Goal: Book appointment/travel/reservation

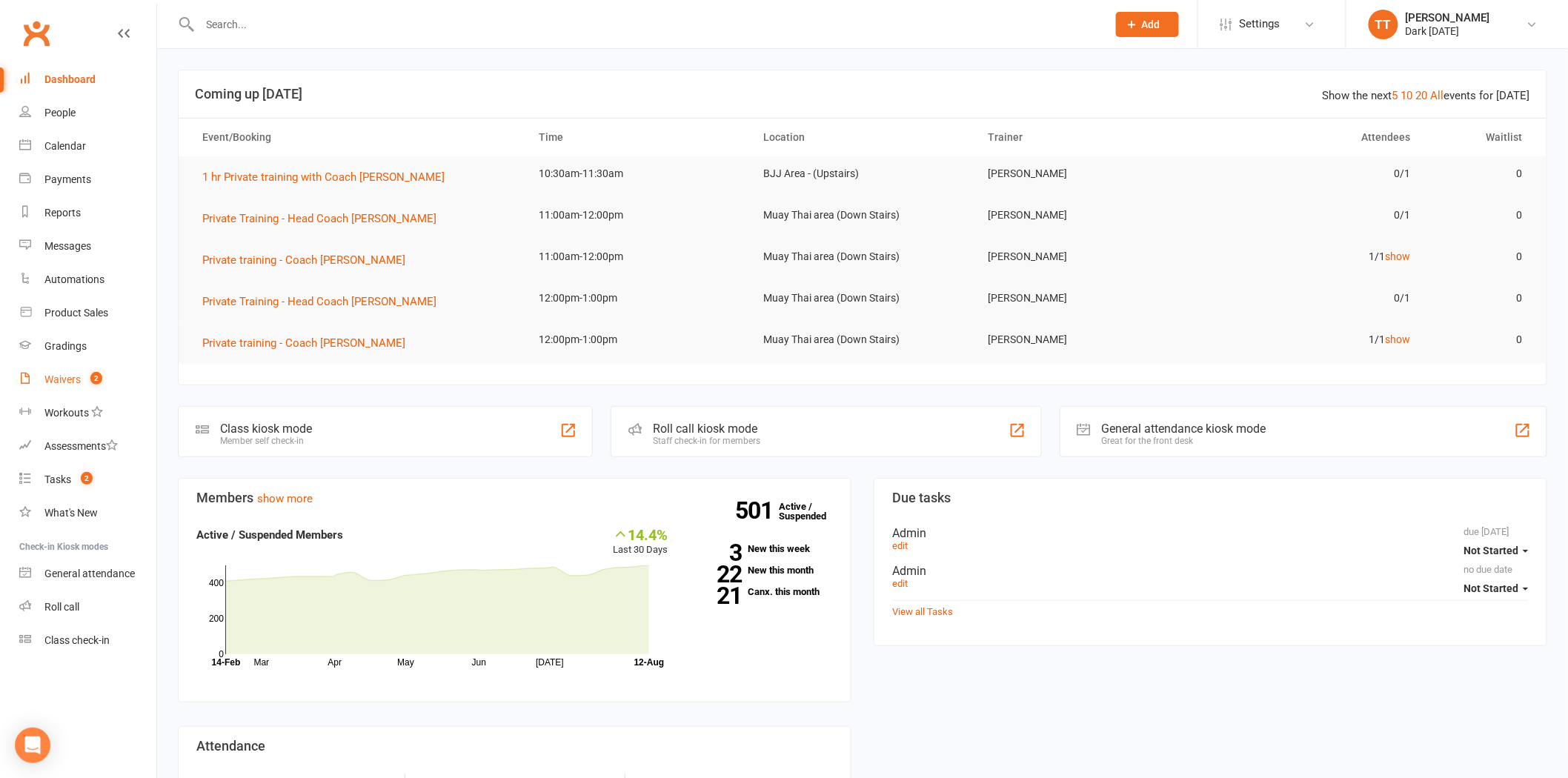
click at [66, 375] on div "Waivers" at bounding box center [63, 379] width 36 height 12
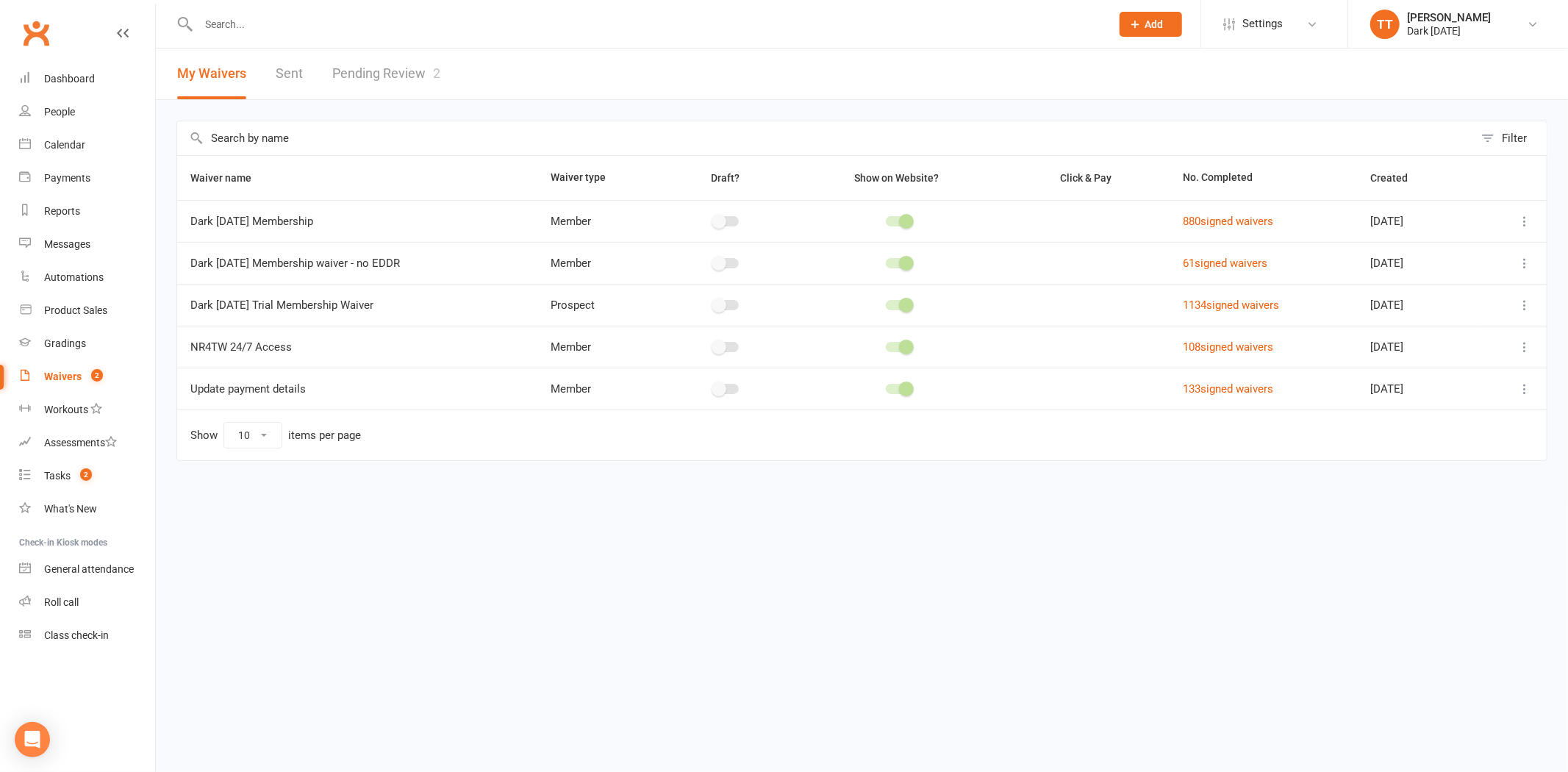
click at [378, 69] on link "Pending Review 2" at bounding box center [387, 74] width 108 height 51
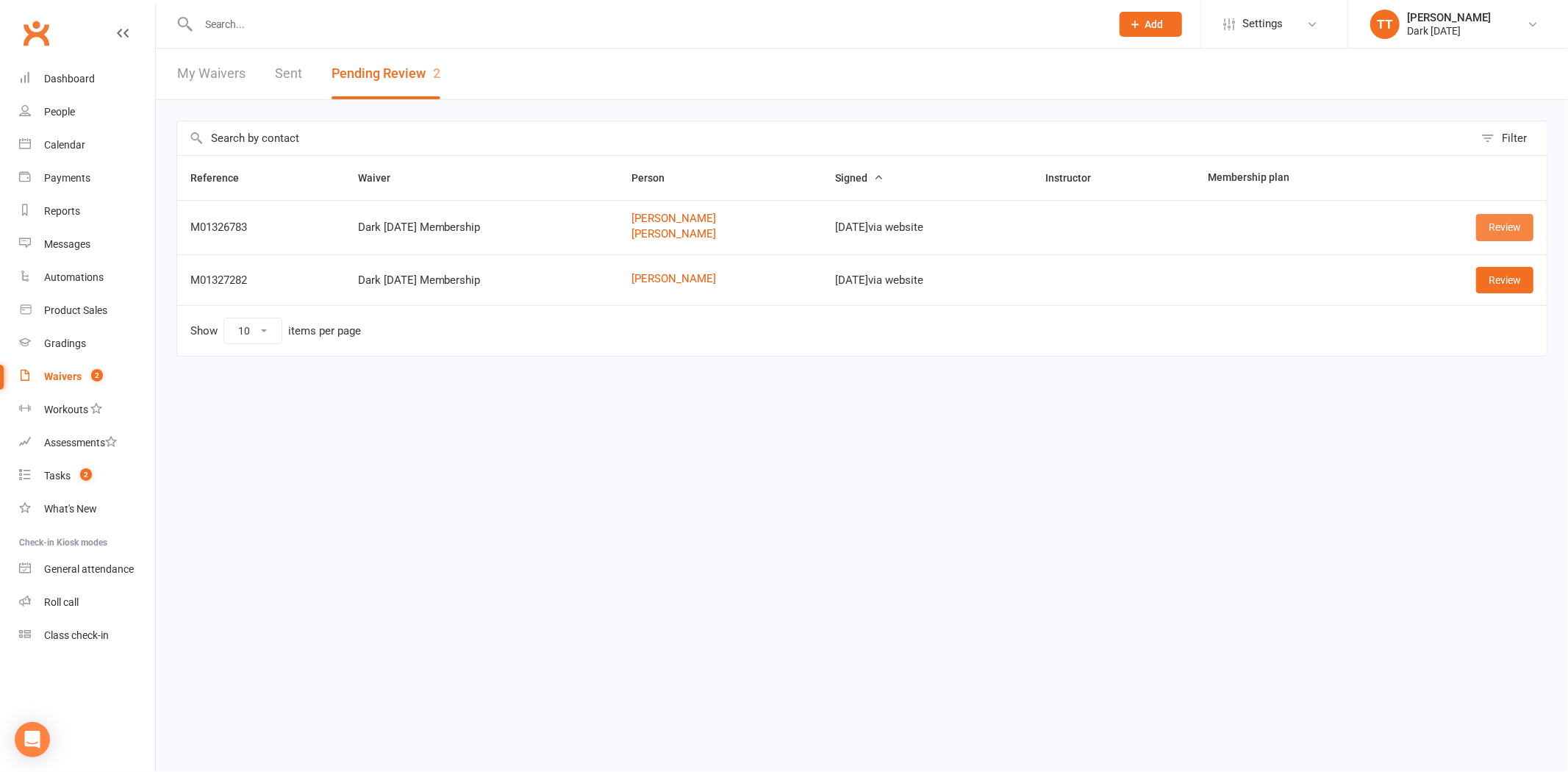
click at [1504, 226] on link "Review" at bounding box center [1504, 227] width 57 height 26
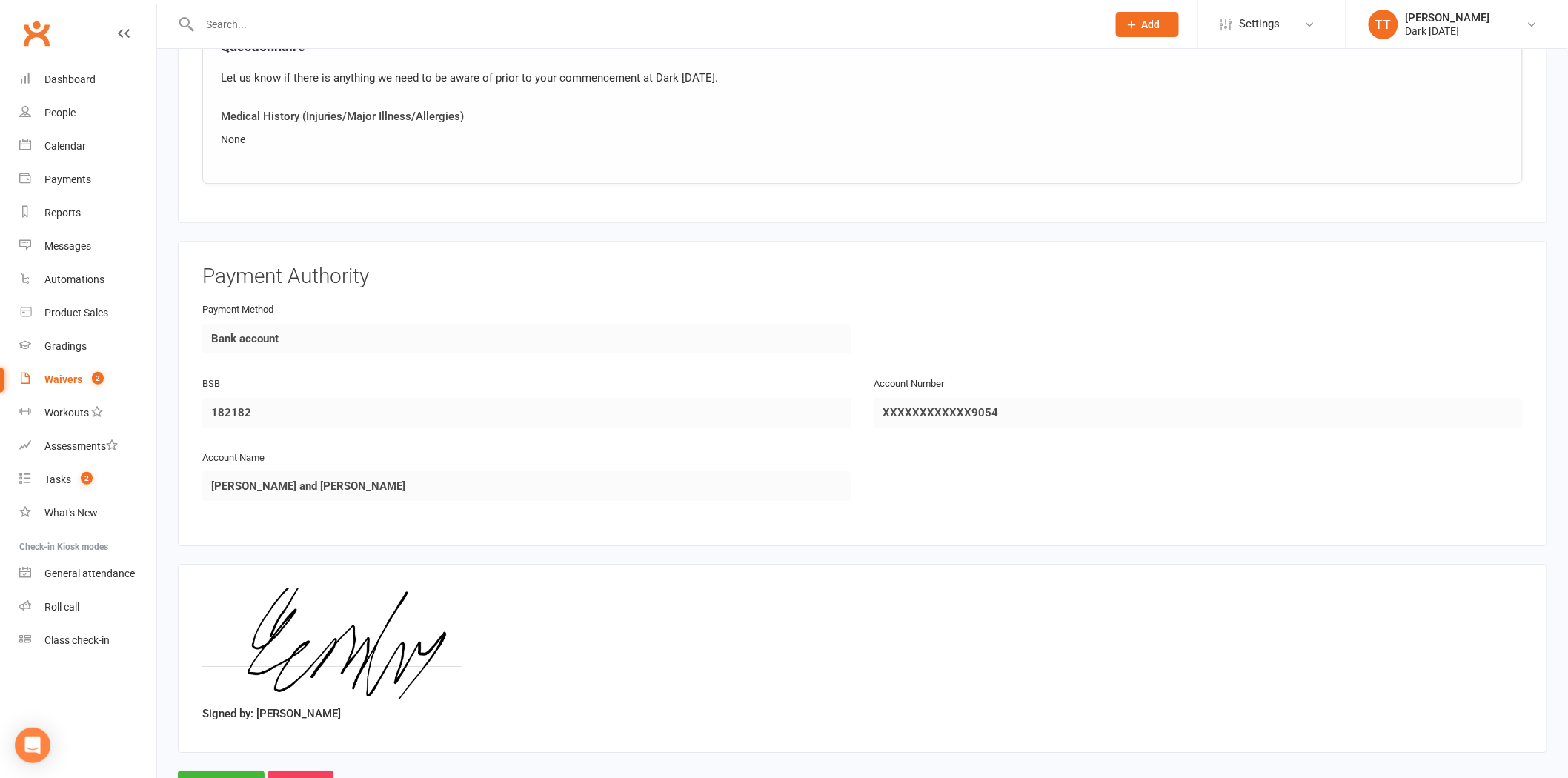
scroll to position [1713, 0]
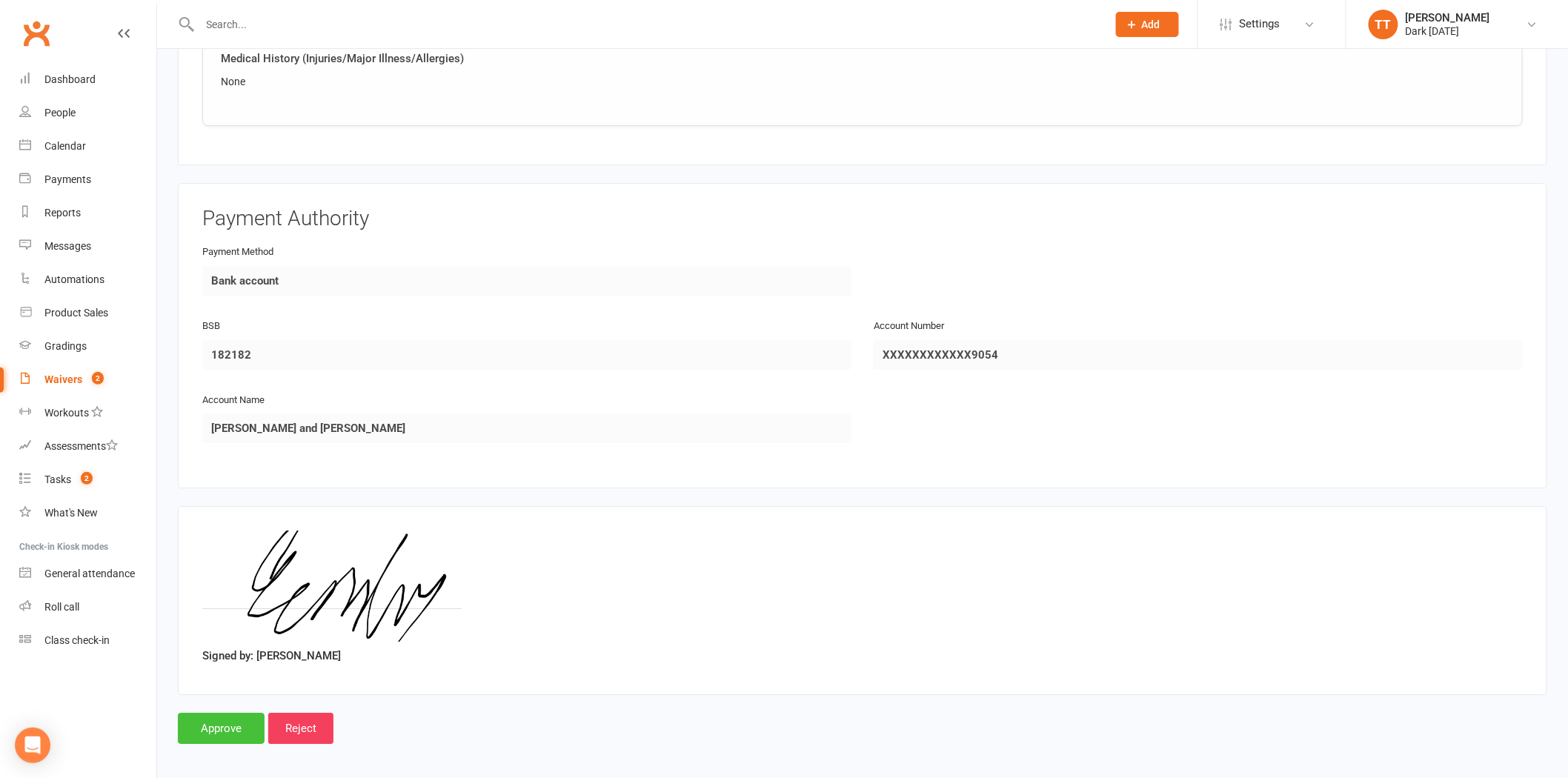
click at [220, 719] on input "Approve" at bounding box center [220, 728] width 87 height 31
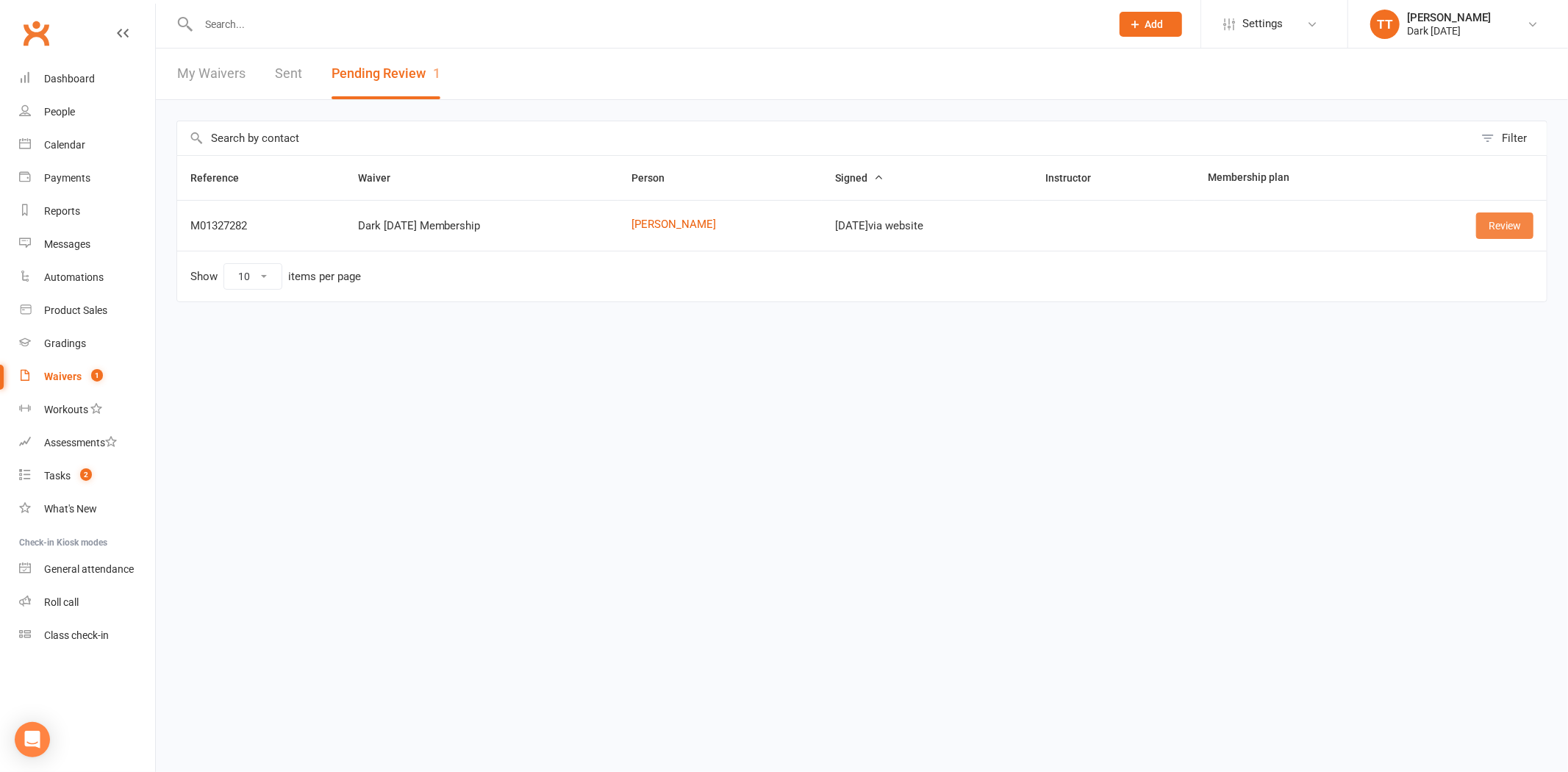
click at [1502, 231] on link "Review" at bounding box center [1504, 225] width 57 height 26
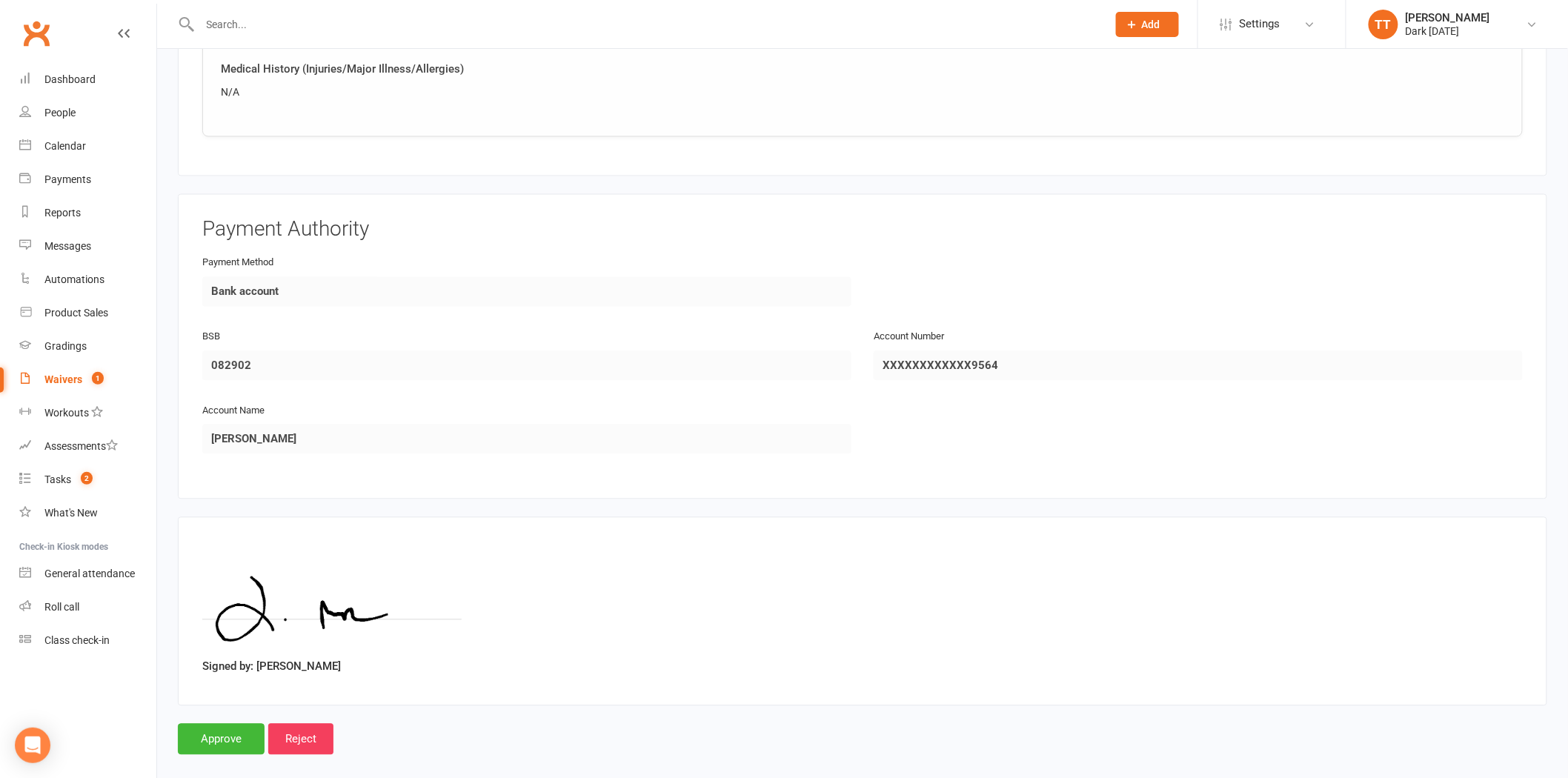
scroll to position [1152, 0]
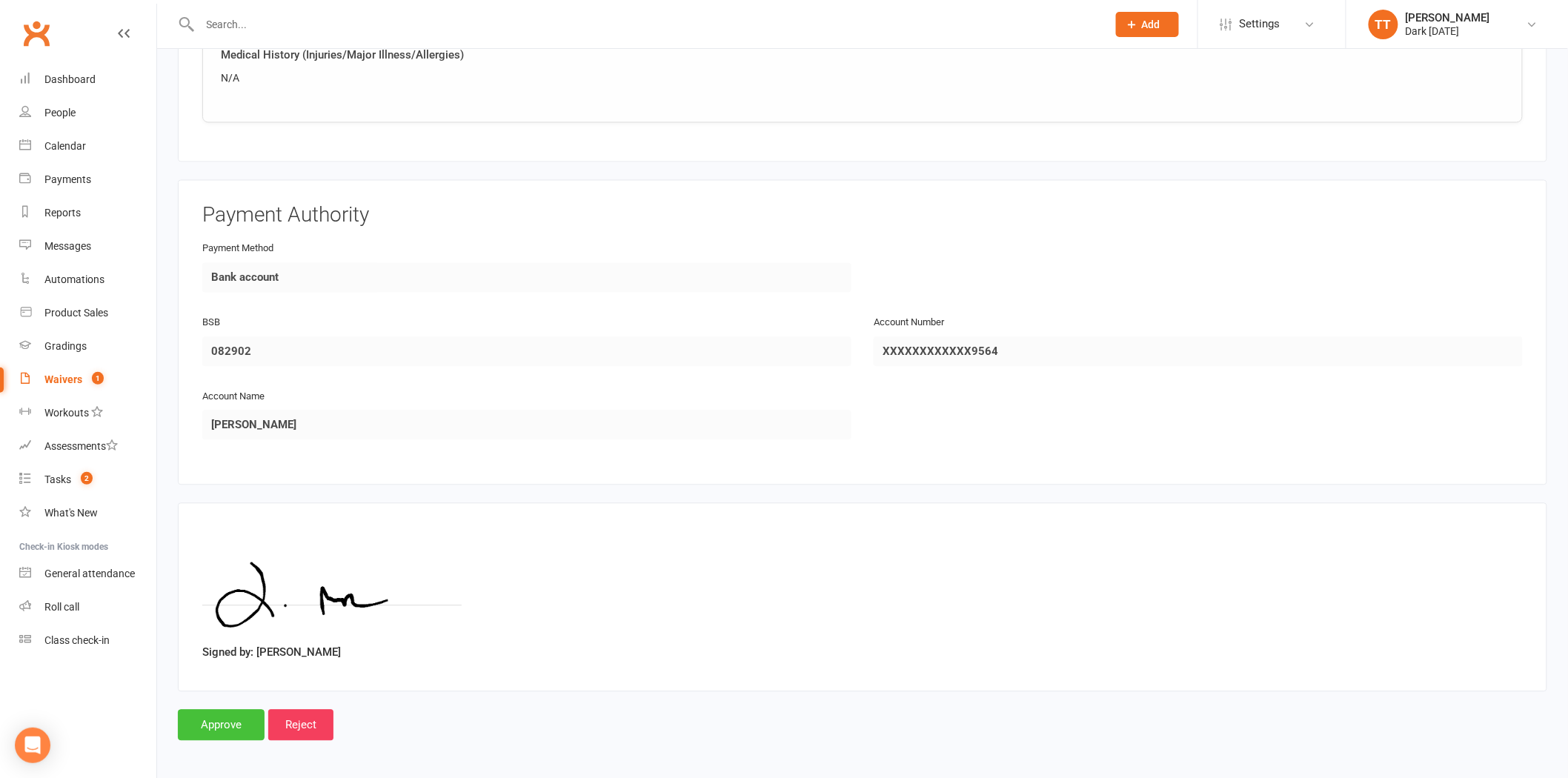
click at [209, 720] on input "Approve" at bounding box center [220, 725] width 87 height 31
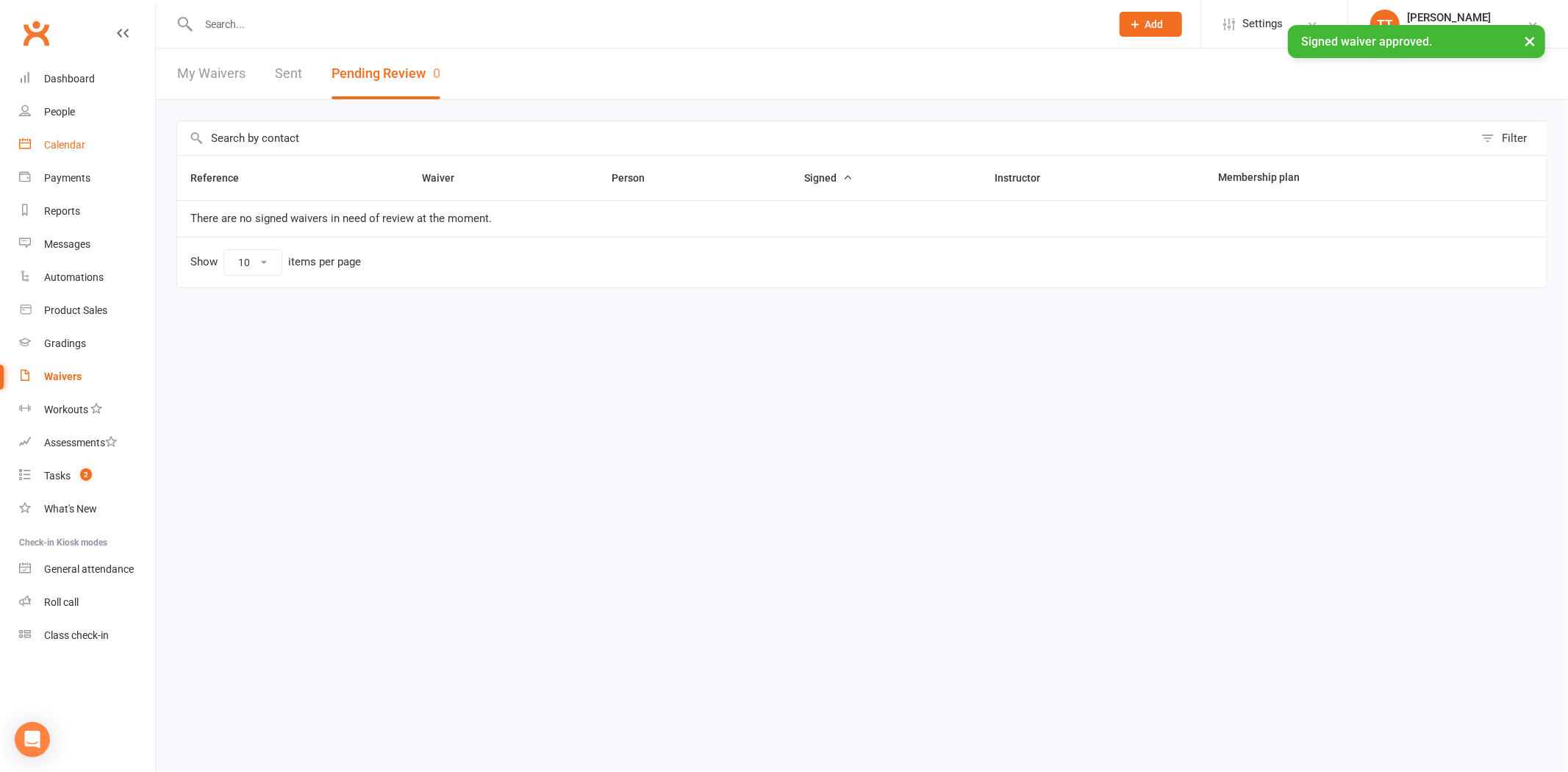
click at [66, 148] on div "Calendar" at bounding box center [65, 145] width 42 height 12
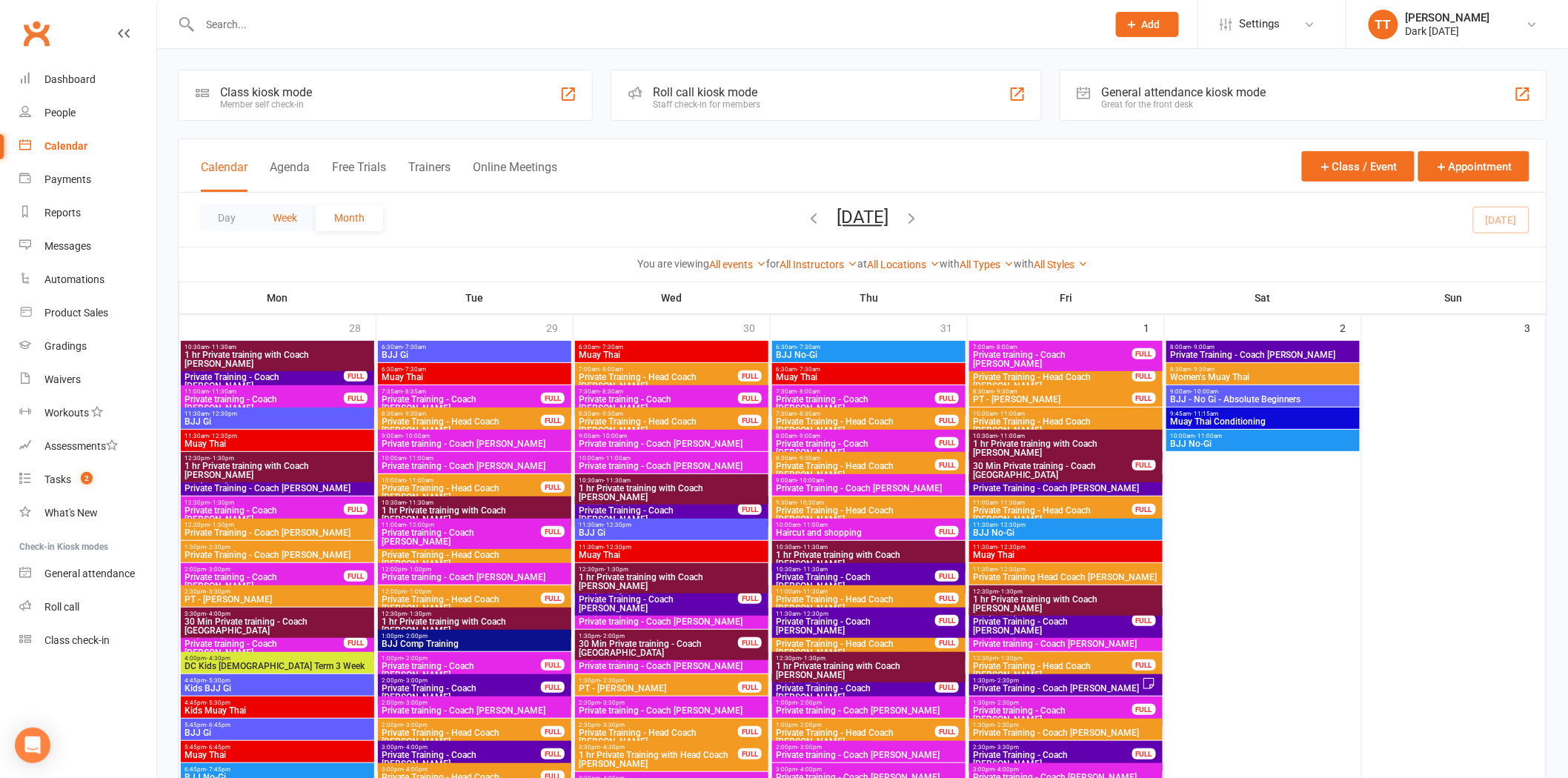
click at [290, 226] on button "Week" at bounding box center [285, 217] width 62 height 26
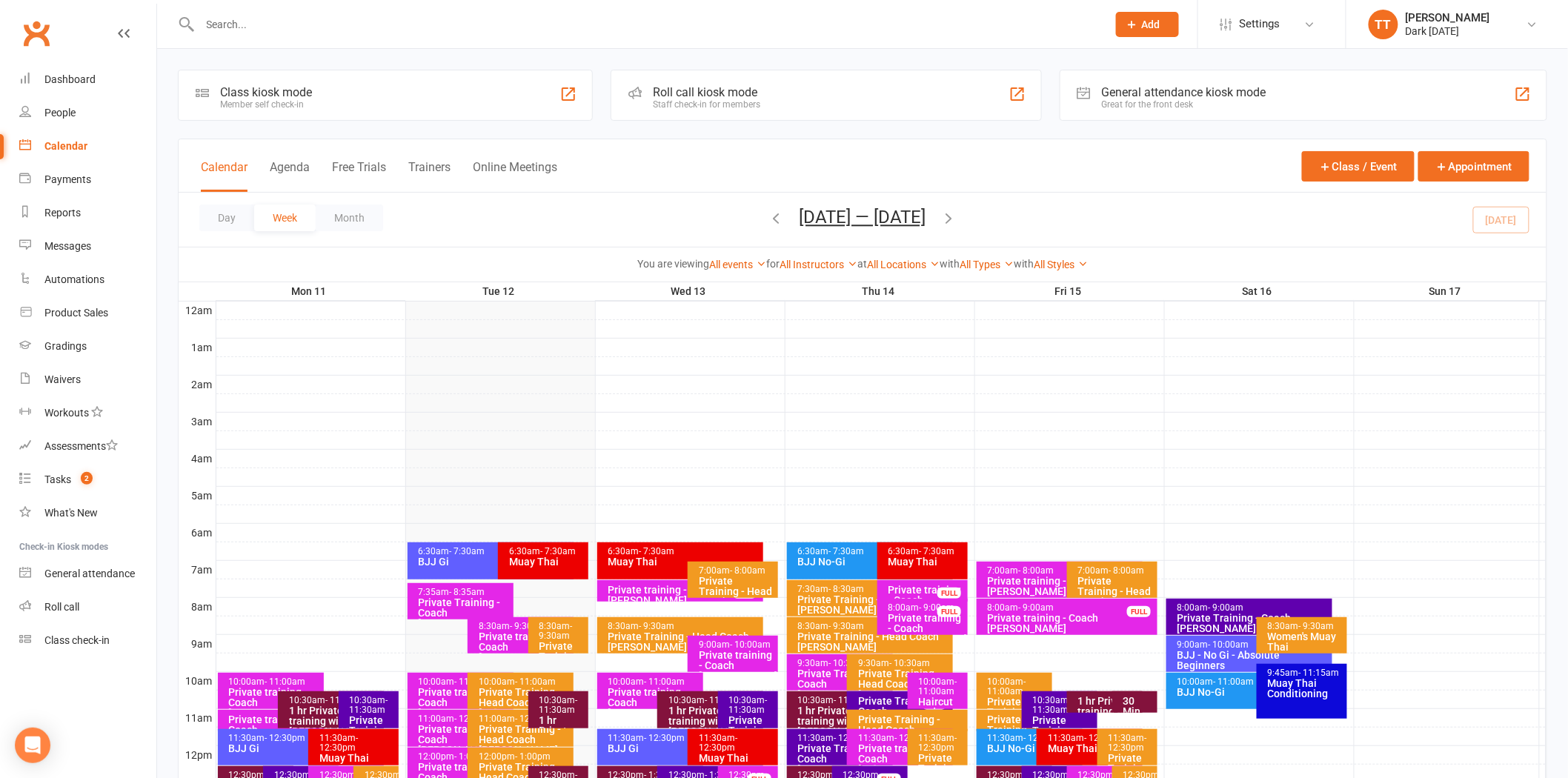
scroll to position [82, 0]
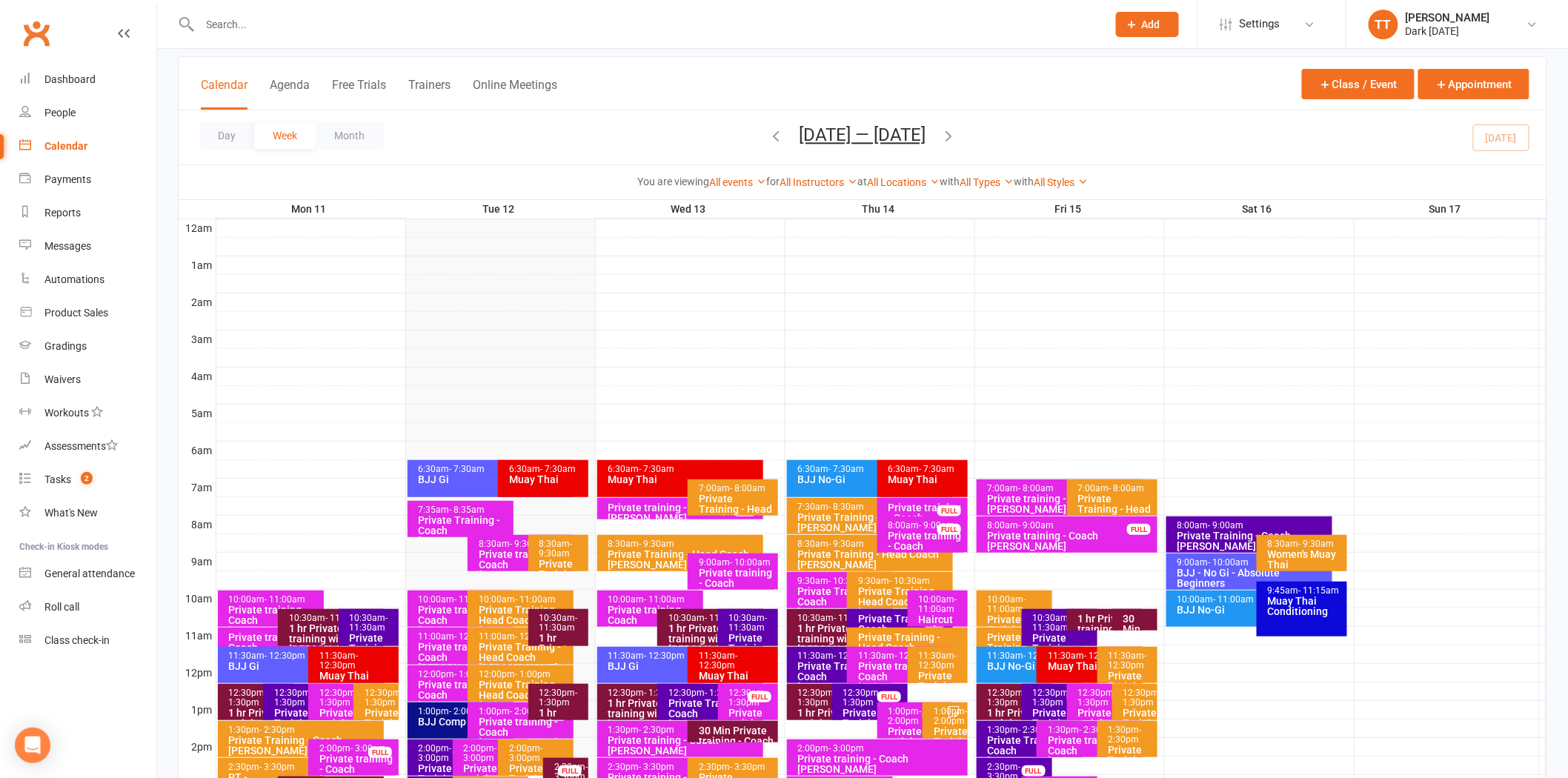
click at [554, 625] on span "- 11:30am" at bounding box center [559, 623] width 38 height 20
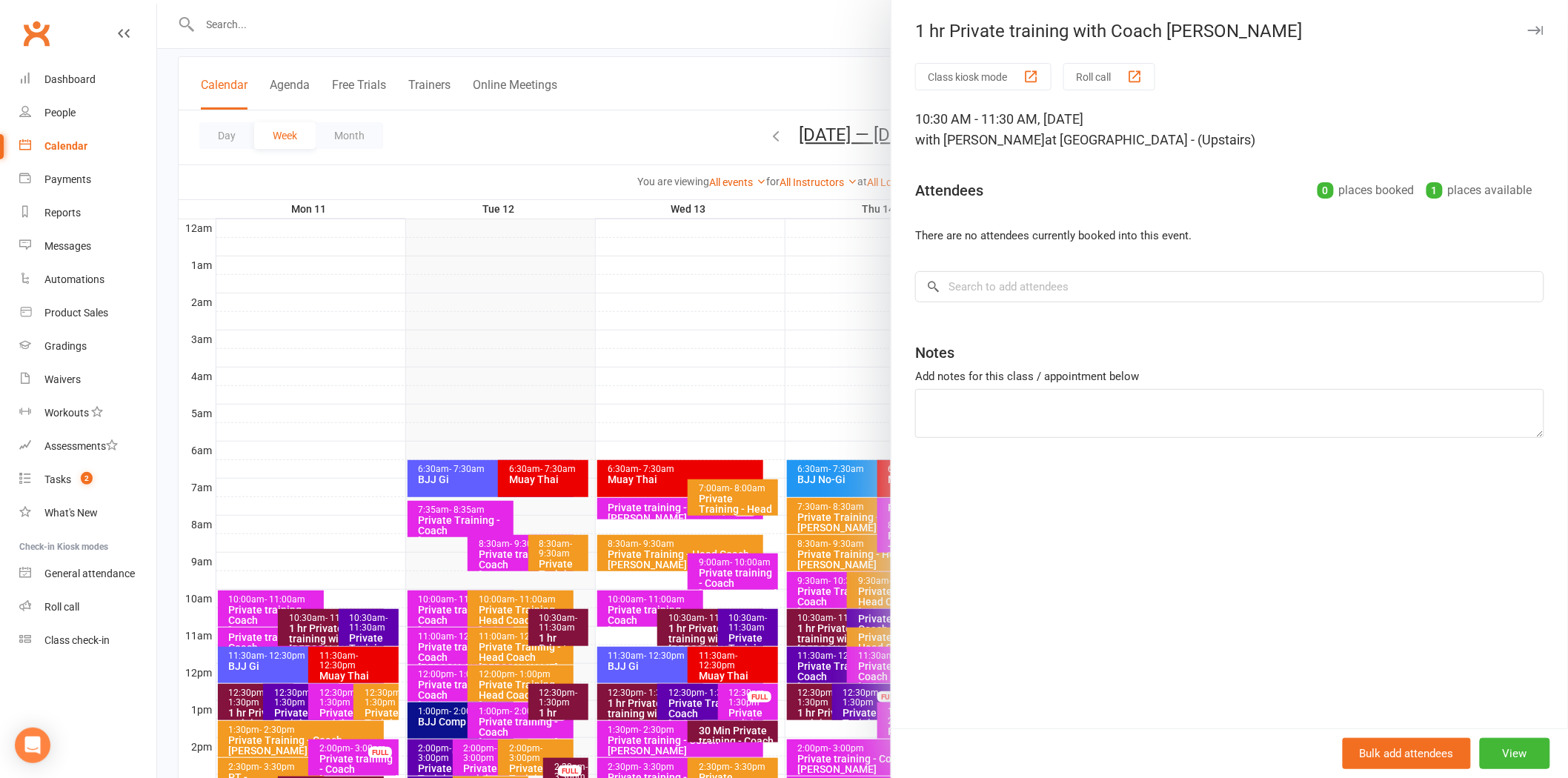
click at [535, 168] on div at bounding box center [862, 389] width 1411 height 778
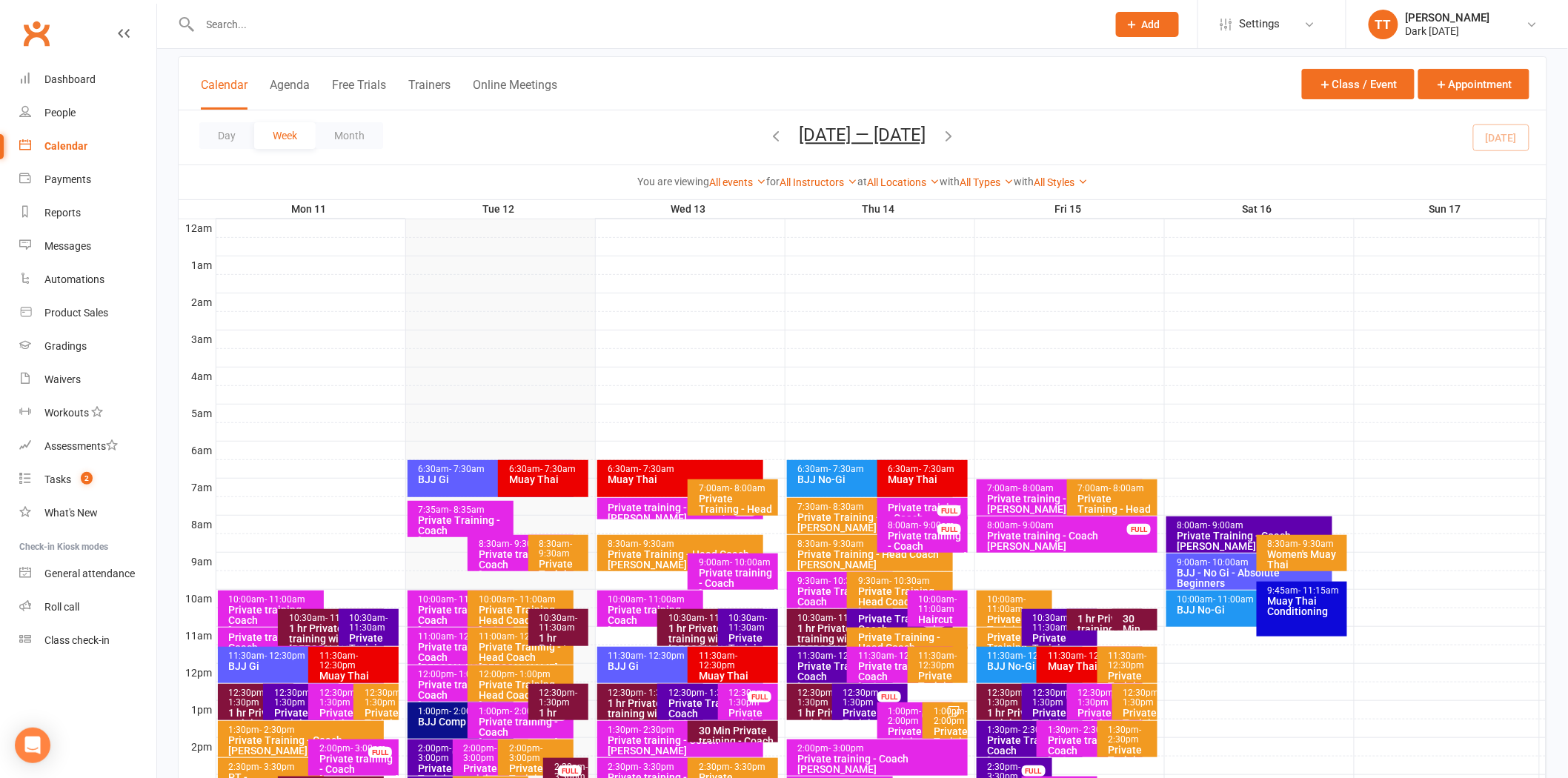
scroll to position [165, 0]
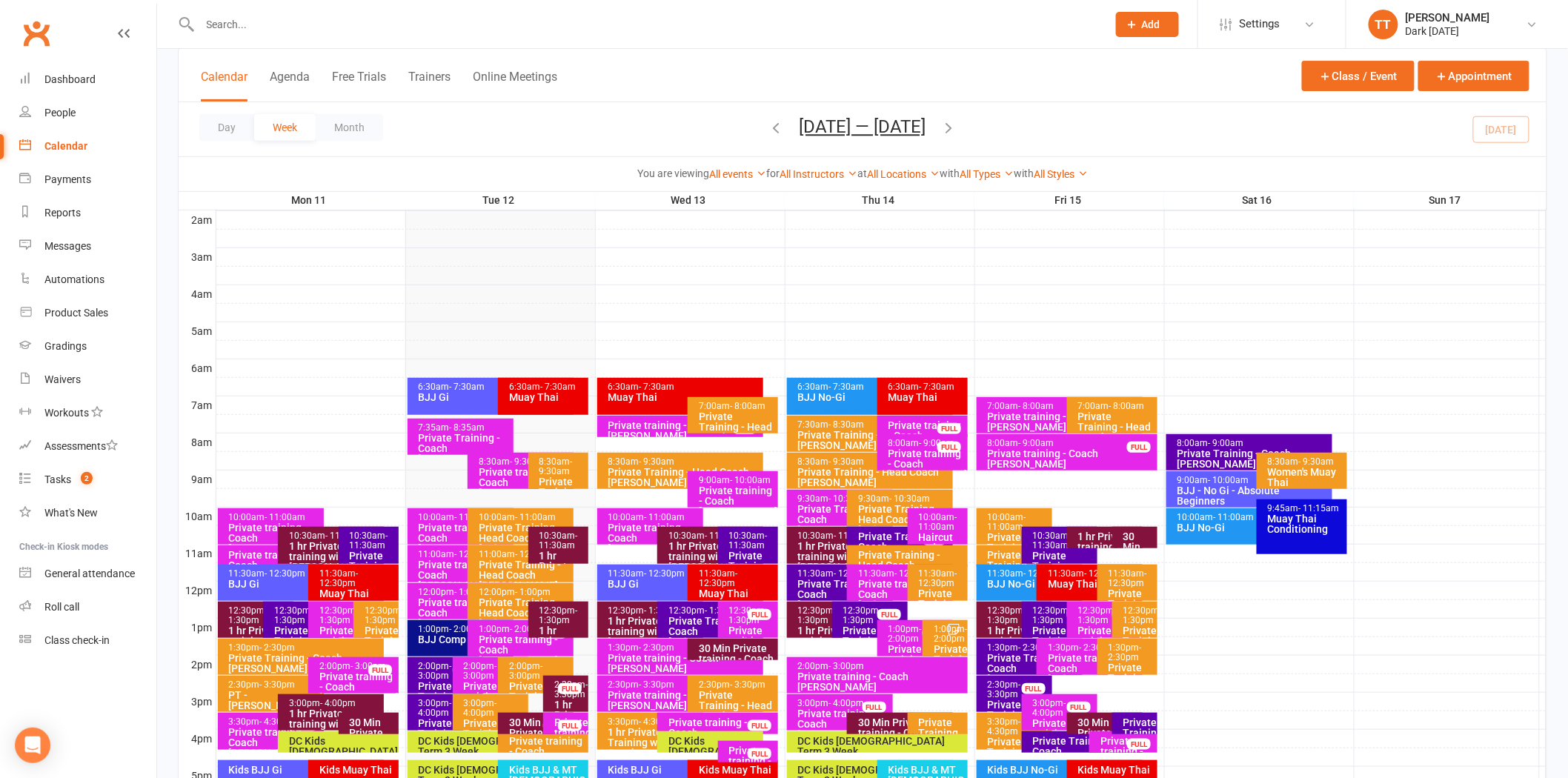
click at [547, 617] on span "- 1:30pm" at bounding box center [559, 615] width 38 height 20
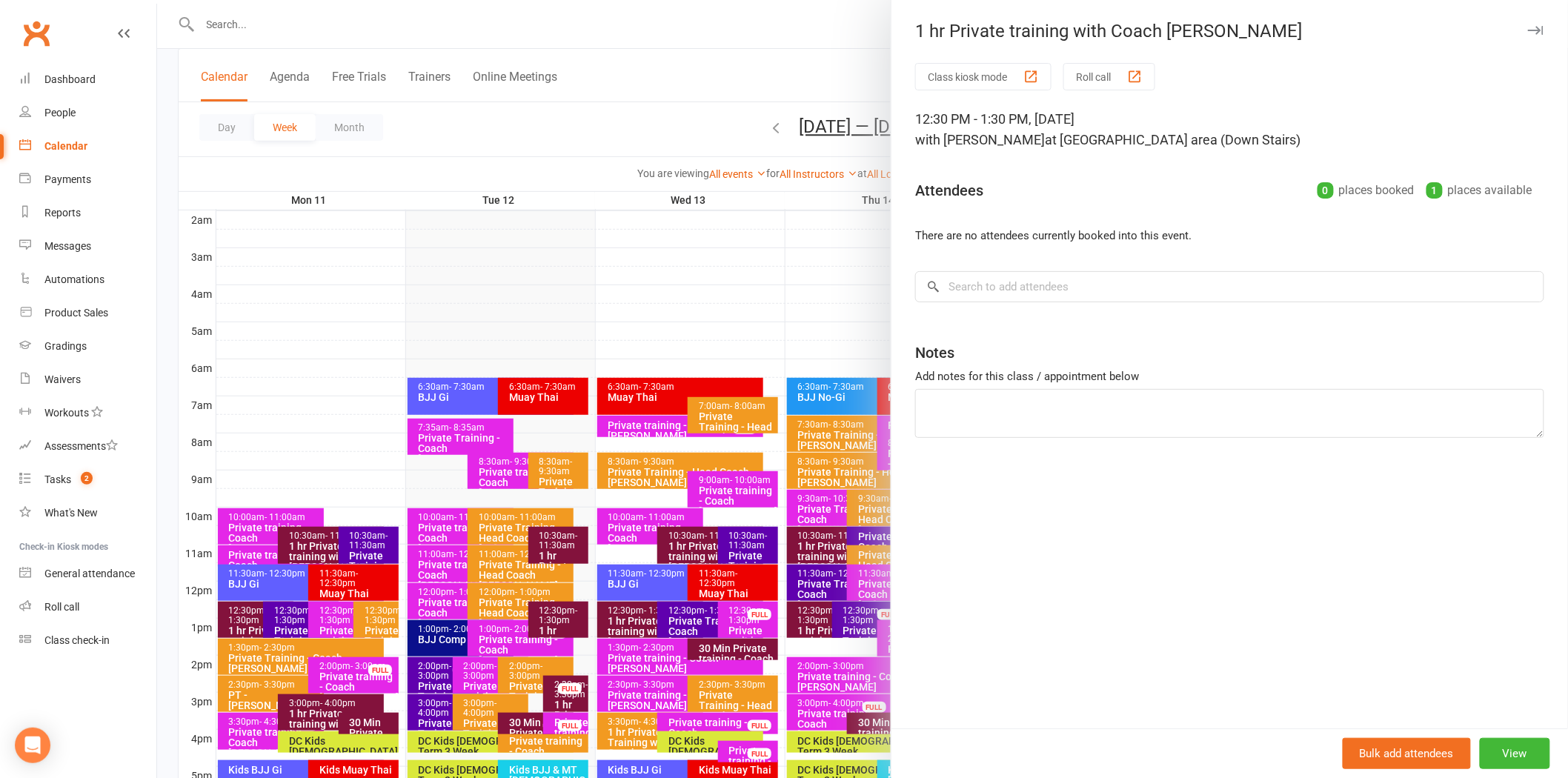
click at [617, 125] on div at bounding box center [862, 389] width 1411 height 778
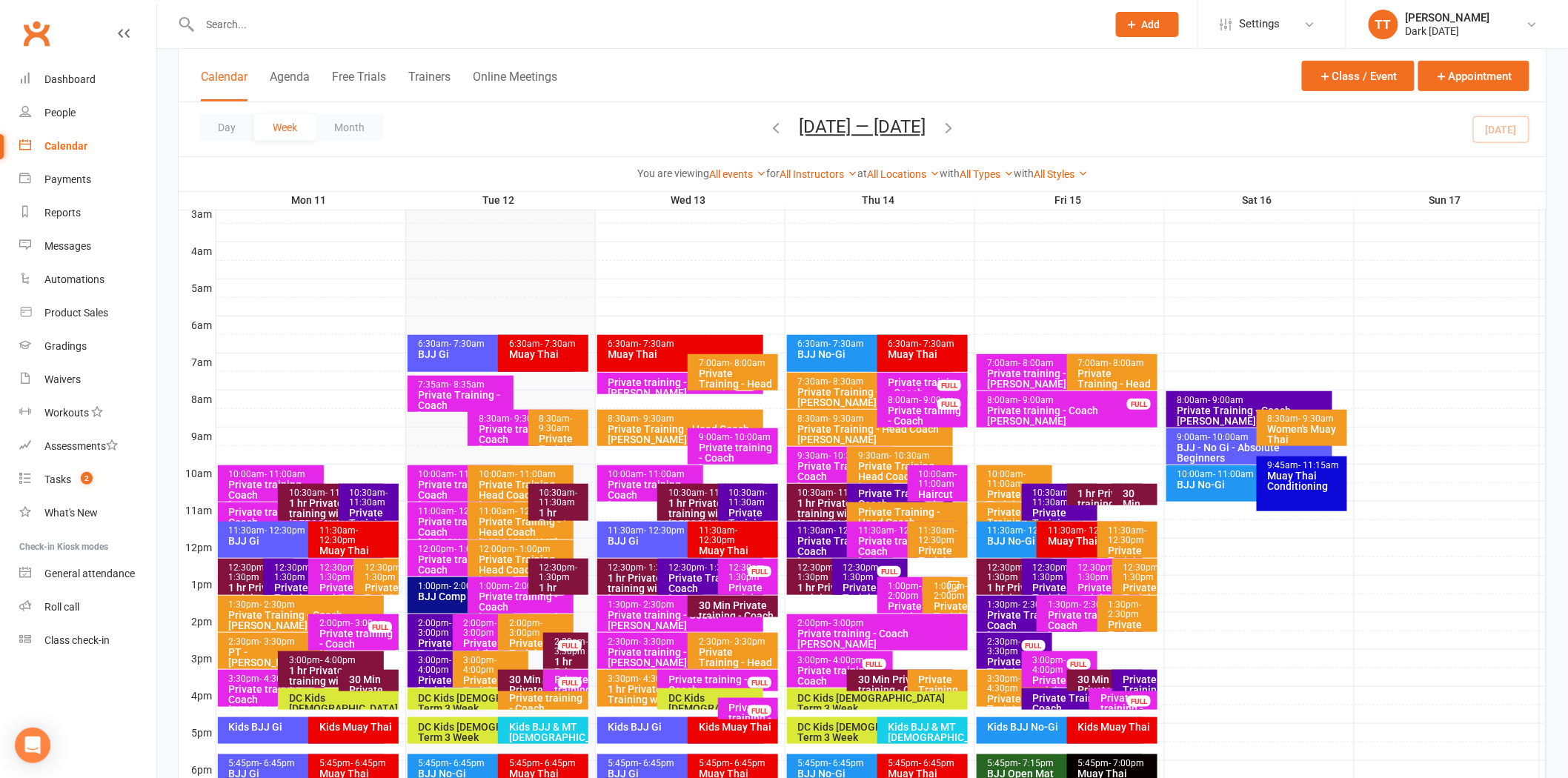
scroll to position [247, 0]
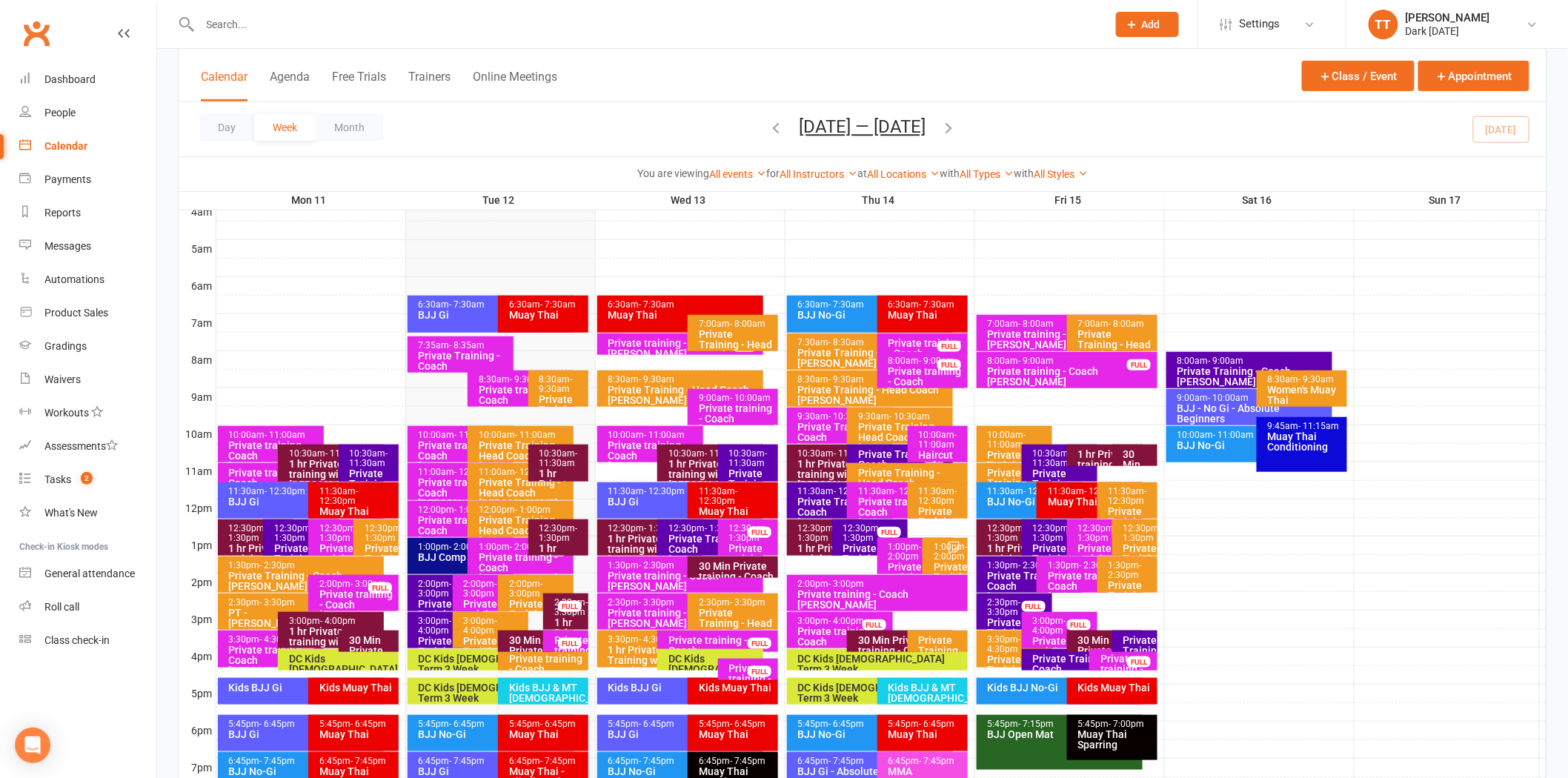
click at [699, 458] on div "1 hr Private training with Coach [PERSON_NAME]" at bounding box center [714, 474] width 93 height 31
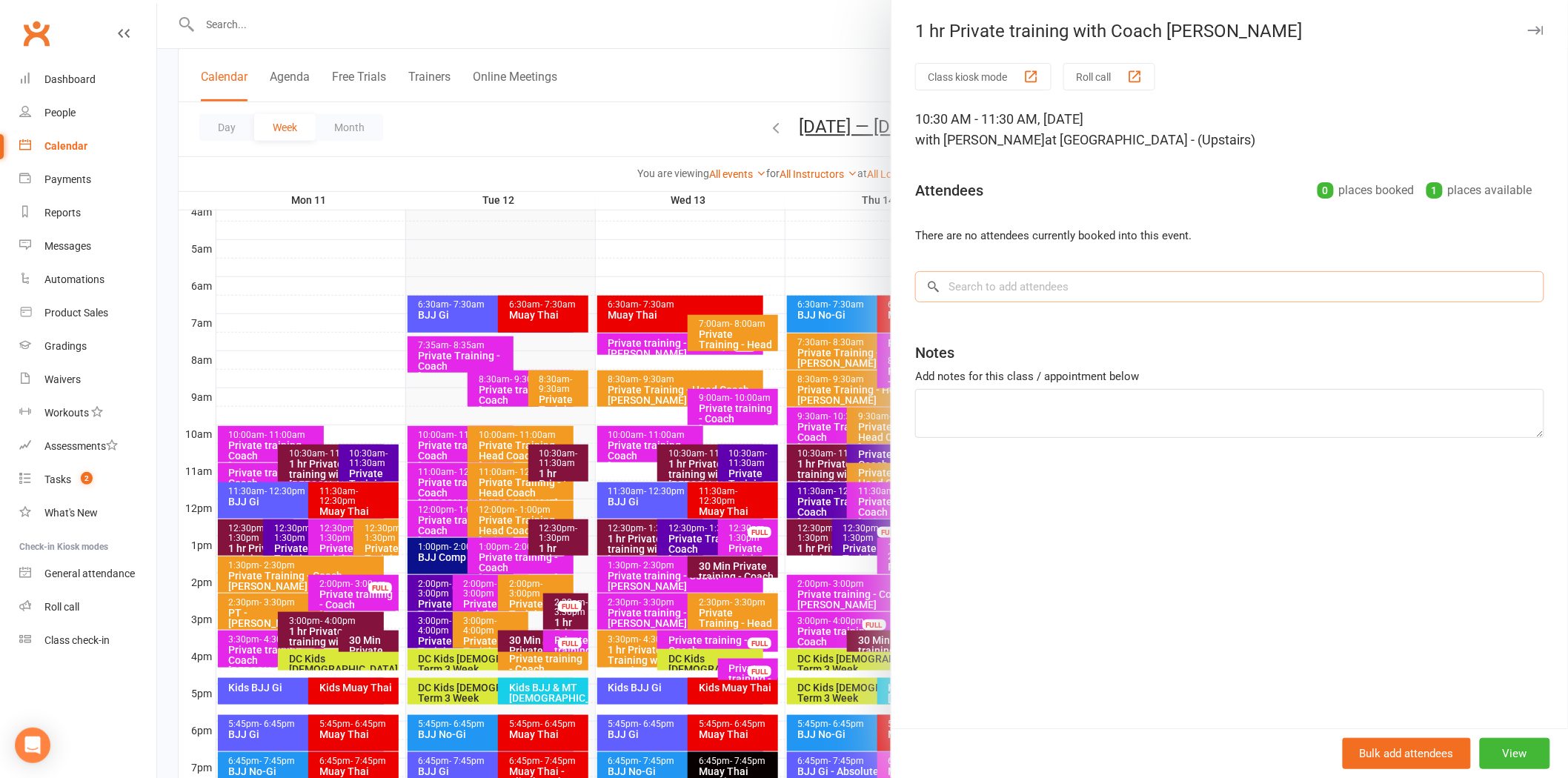
click at [971, 290] on input "search" at bounding box center [1229, 287] width 629 height 31
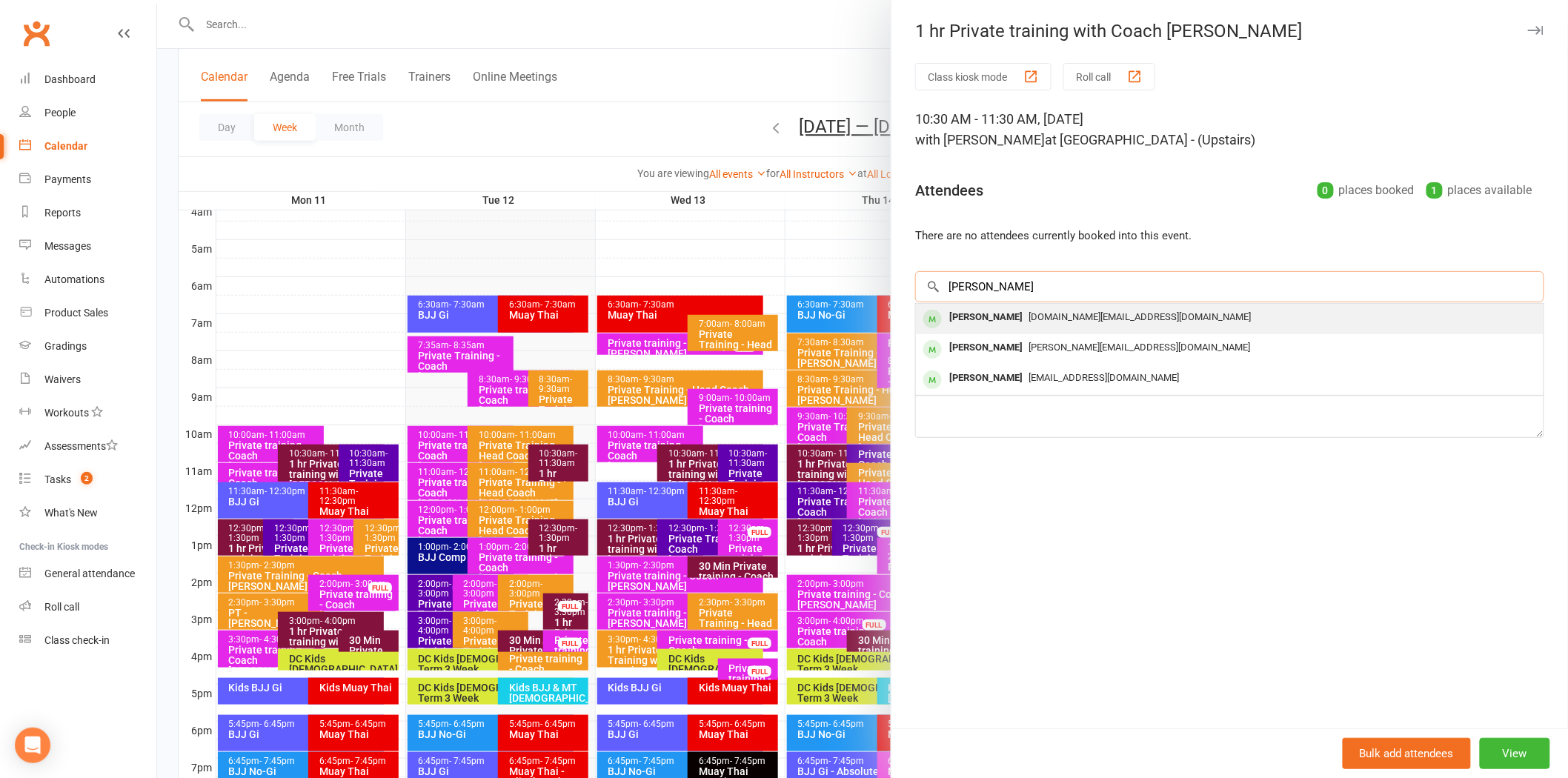
type input "[PERSON_NAME]"
click at [968, 319] on div "[PERSON_NAME]" at bounding box center [986, 318] width 86 height 22
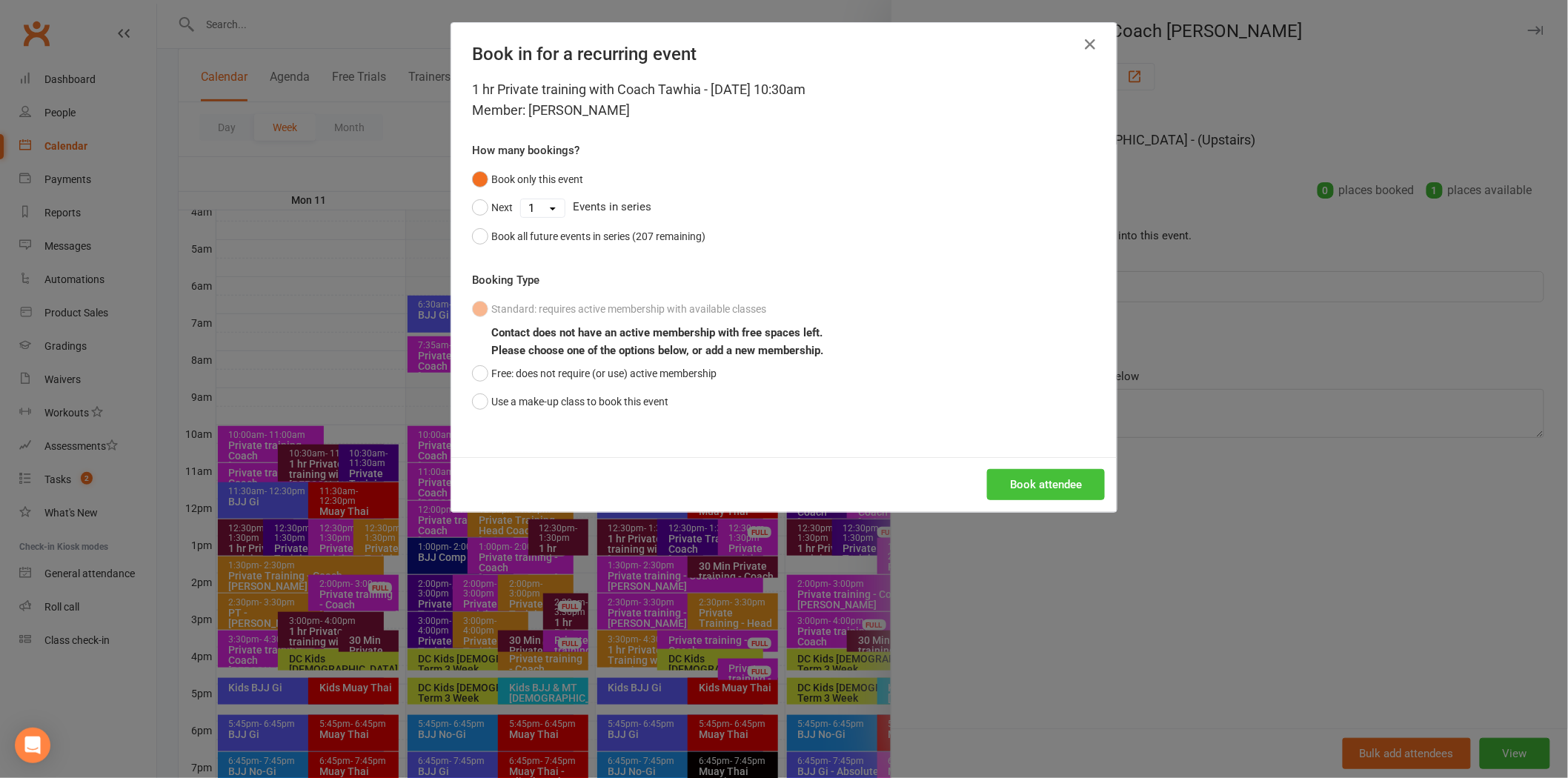
click at [1038, 490] on button "Book attendee" at bounding box center [1045, 485] width 118 height 31
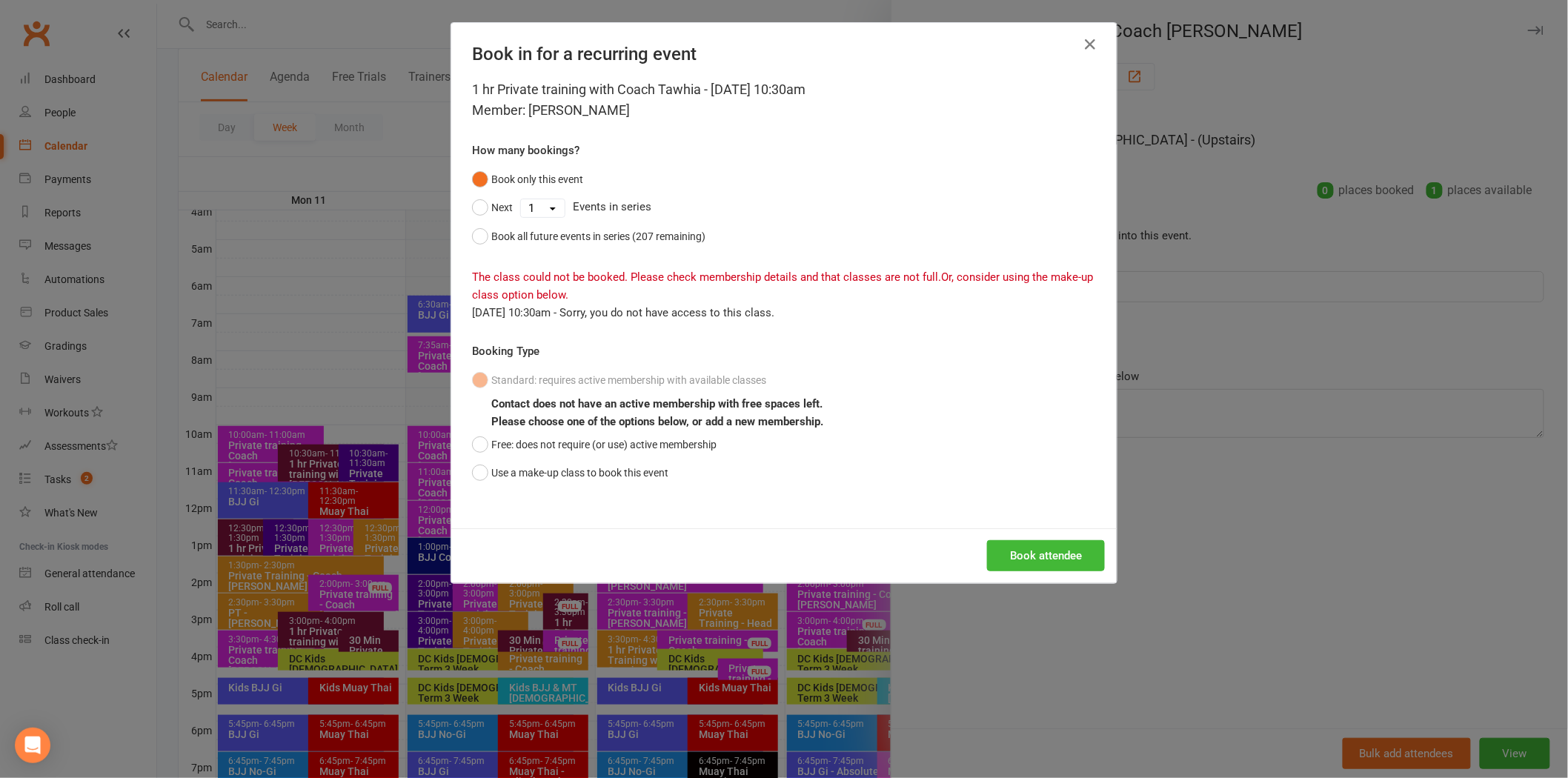
click at [1158, 452] on div "Book in for a recurring event 1 hr Private training with Coach [PERSON_NAME] - …" at bounding box center [784, 389] width 1568 height 778
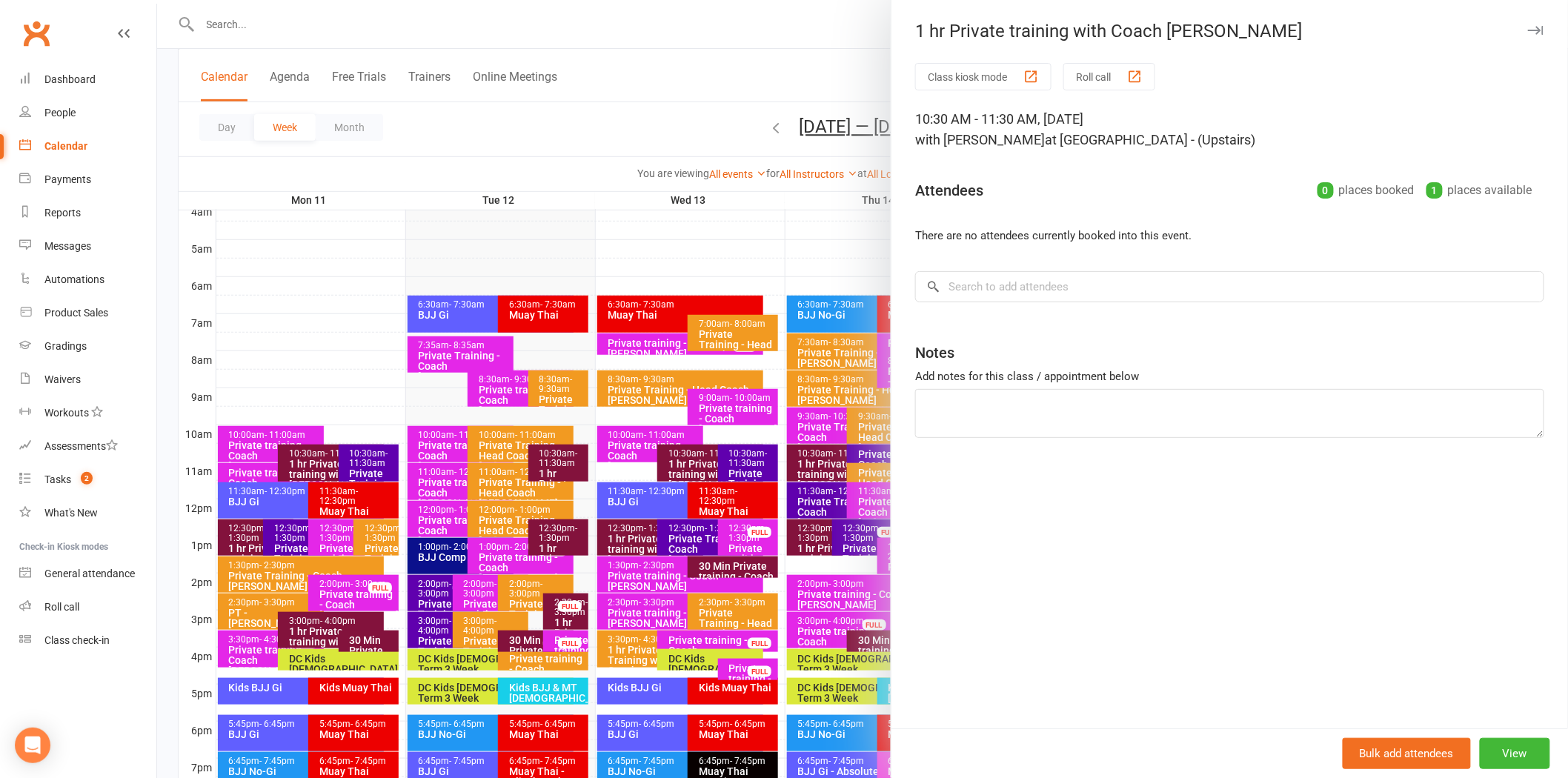
click at [847, 87] on div at bounding box center [862, 389] width 1411 height 778
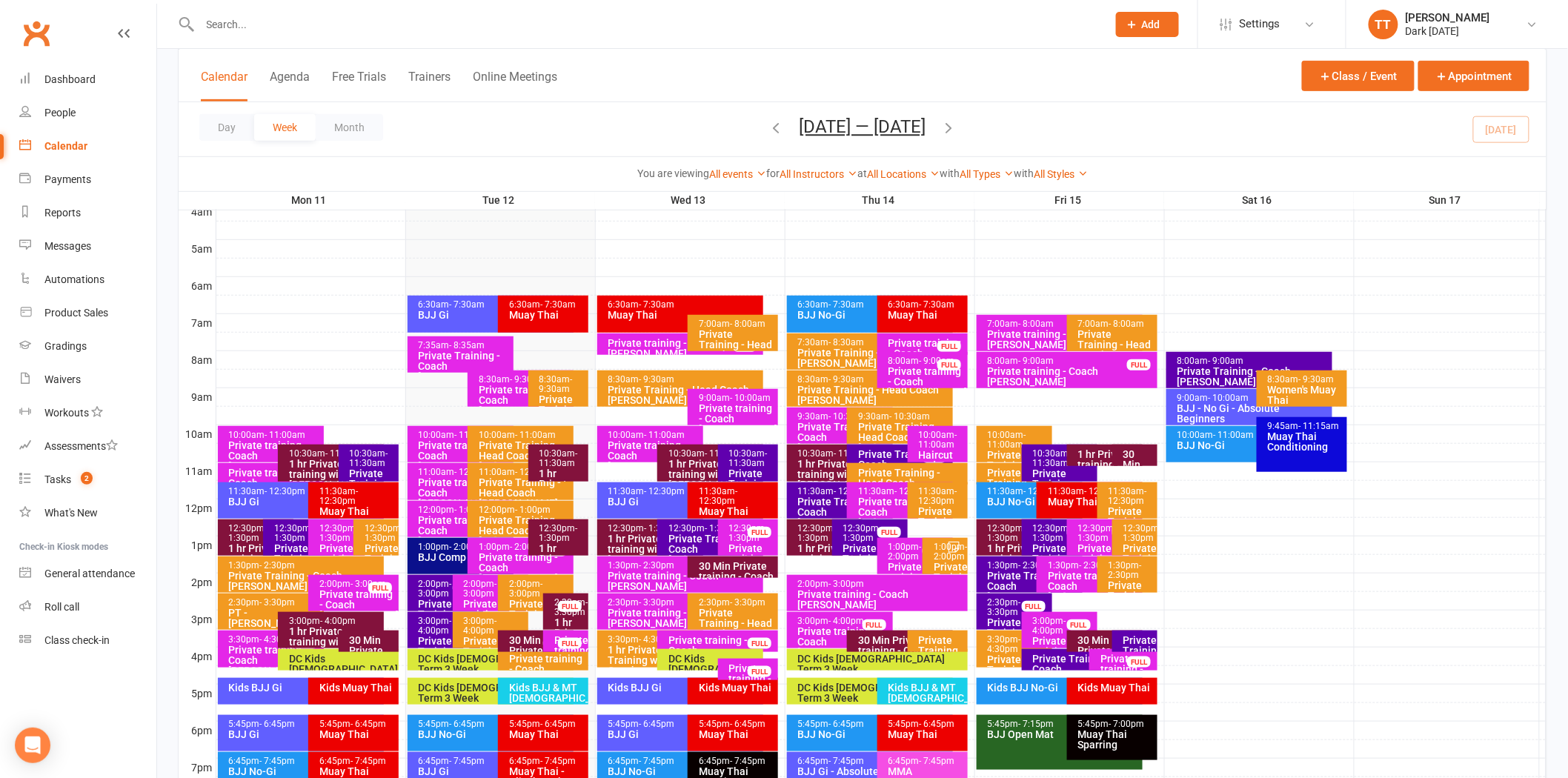
click at [566, 603] on div "FULL" at bounding box center [569, 607] width 24 height 11
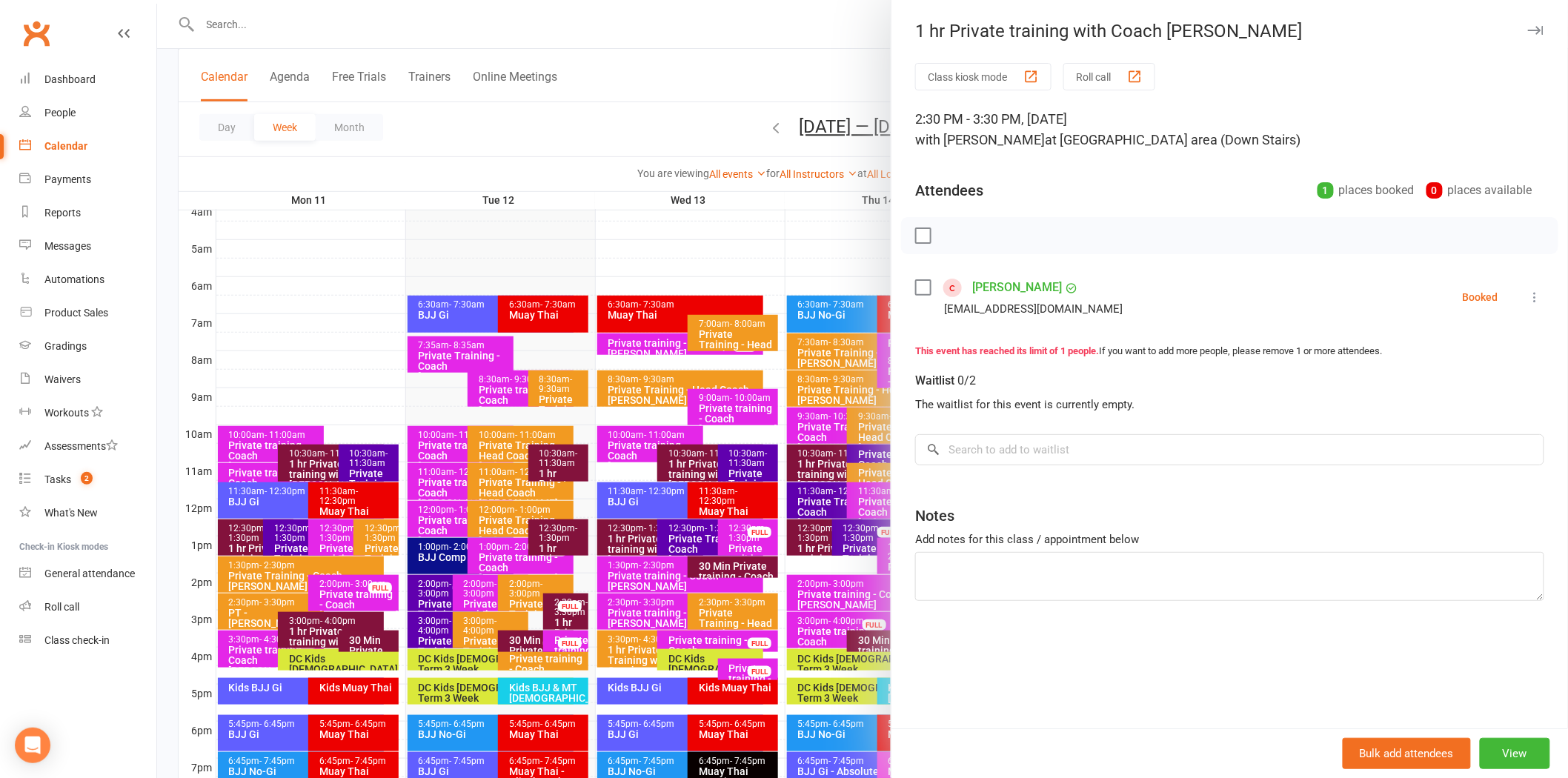
click at [558, 139] on div at bounding box center [862, 389] width 1411 height 778
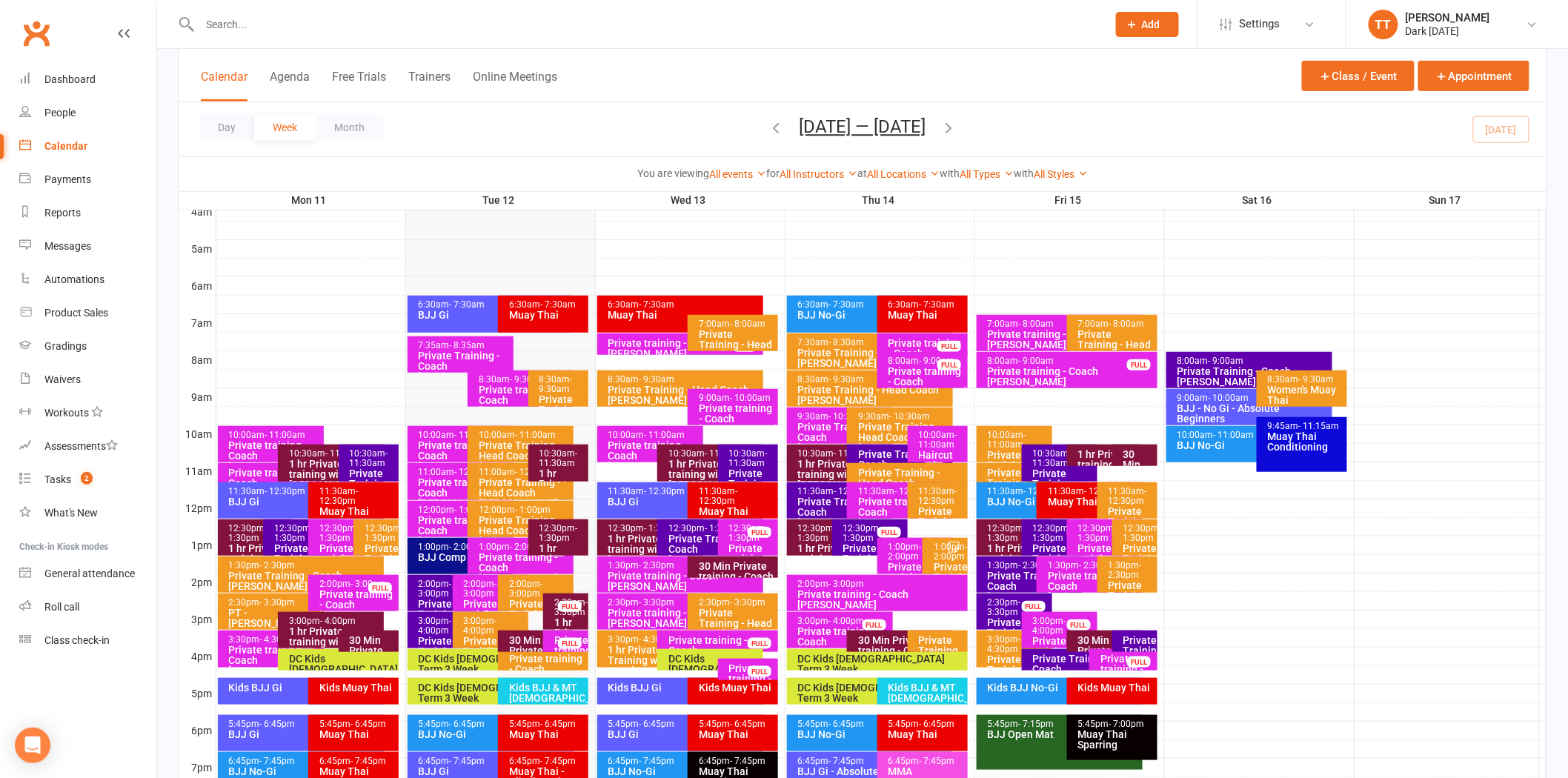
click at [1046, 633] on span "- 4:00pm" at bounding box center [1050, 626] width 34 height 20
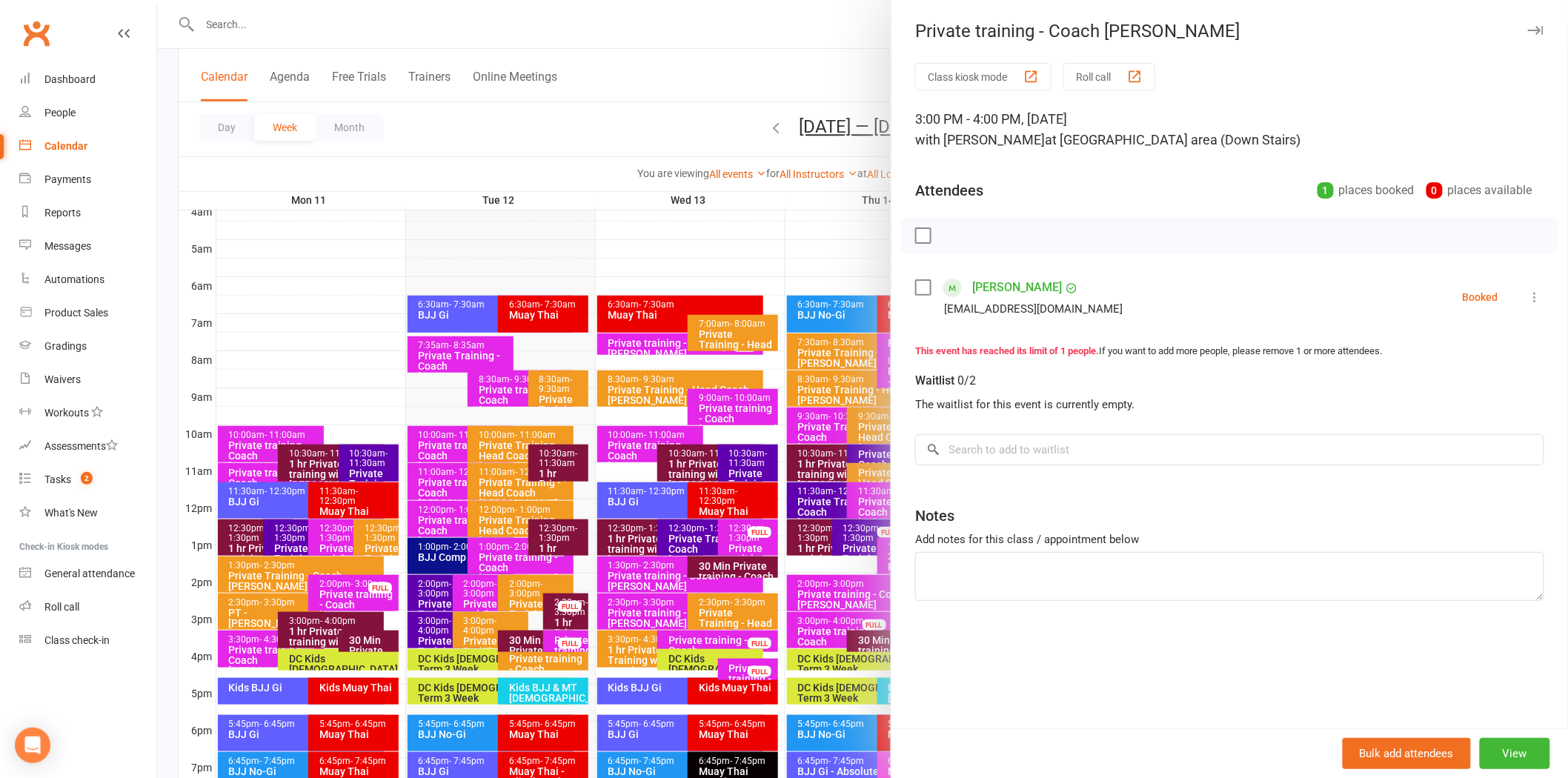
click at [685, 128] on div at bounding box center [862, 389] width 1411 height 778
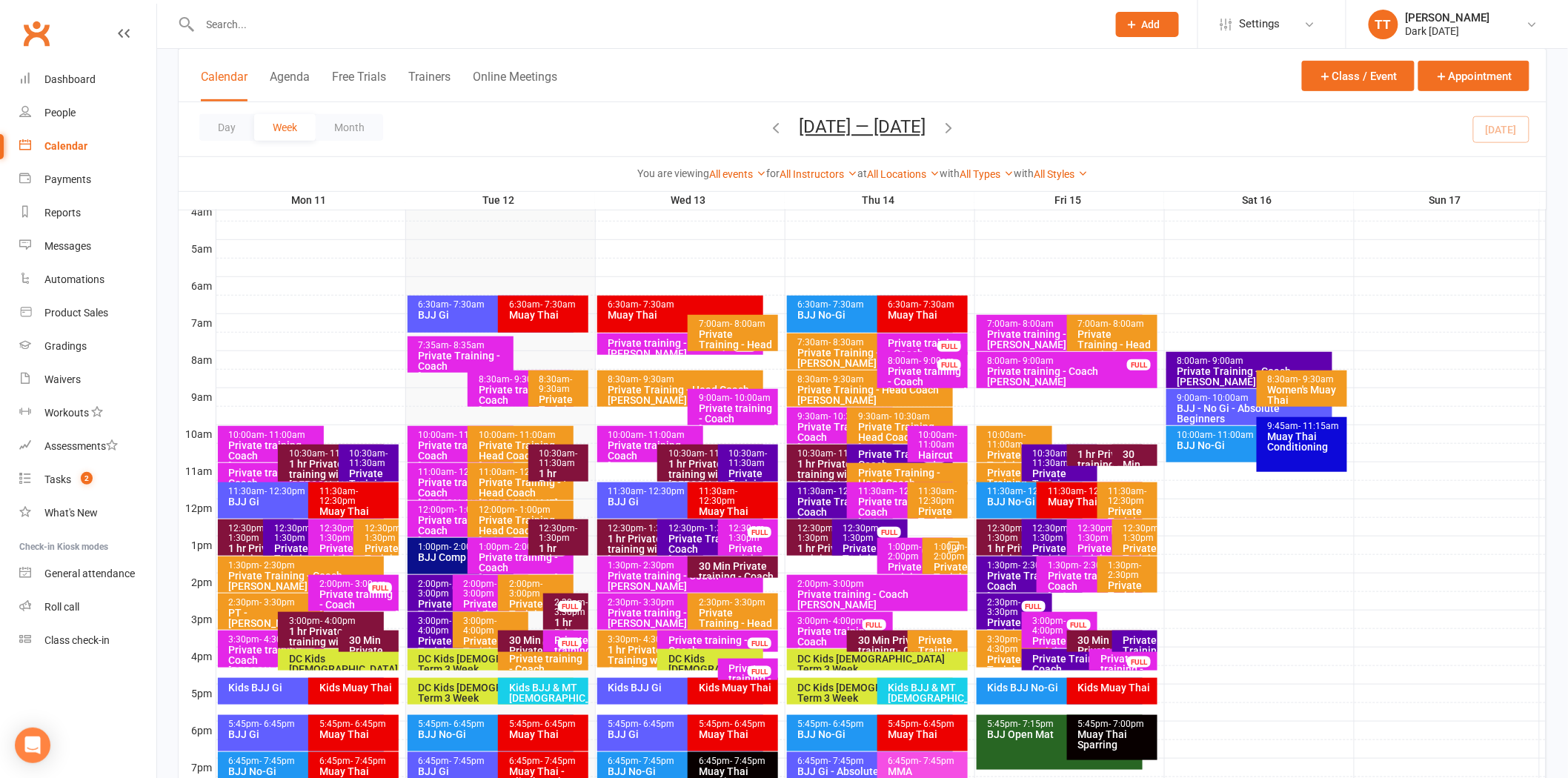
click at [1079, 572] on div "Private training - Coach [PERSON_NAME]" at bounding box center [1093, 586] width 93 height 31
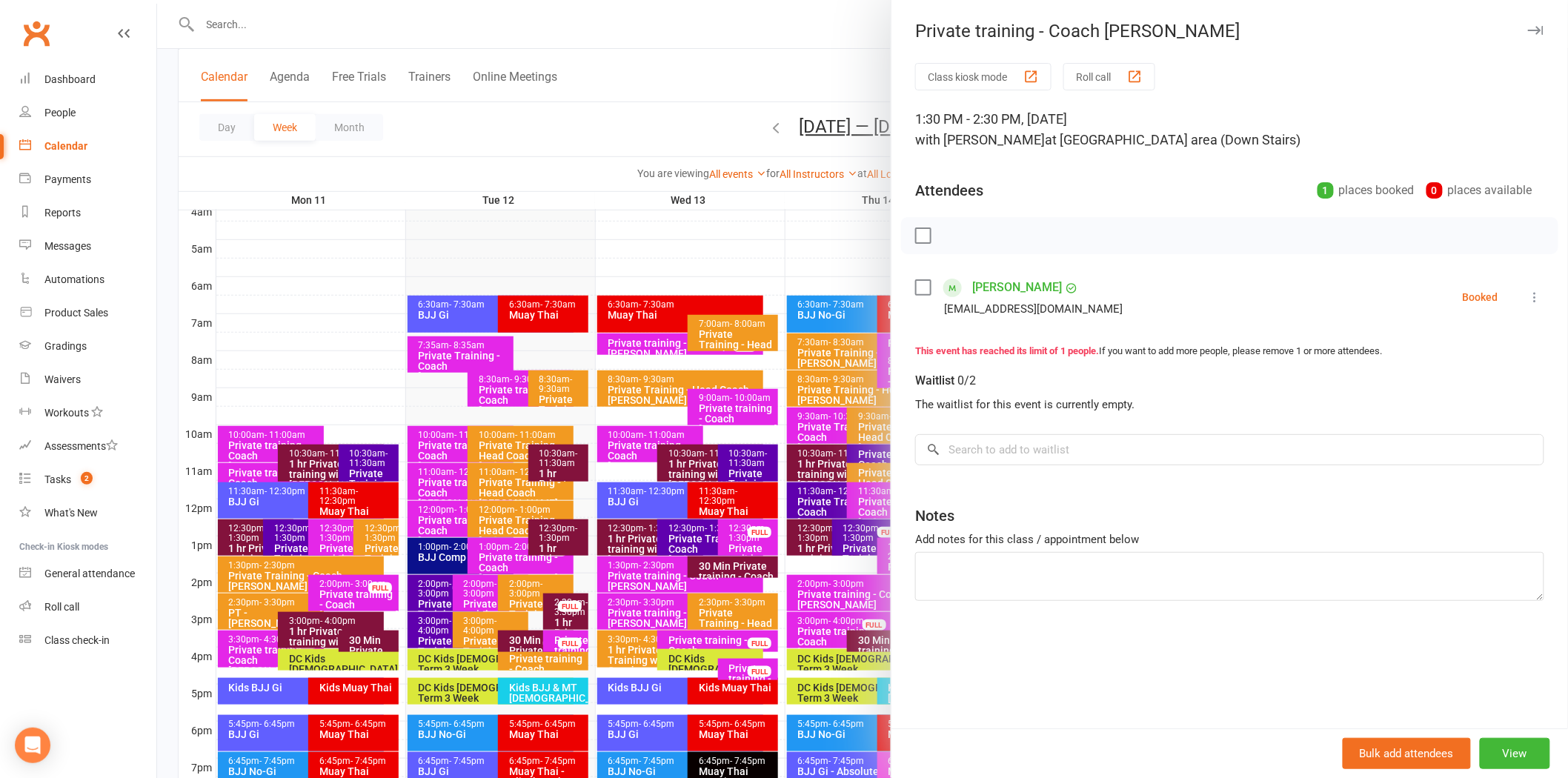
click at [707, 101] on div at bounding box center [862, 389] width 1411 height 778
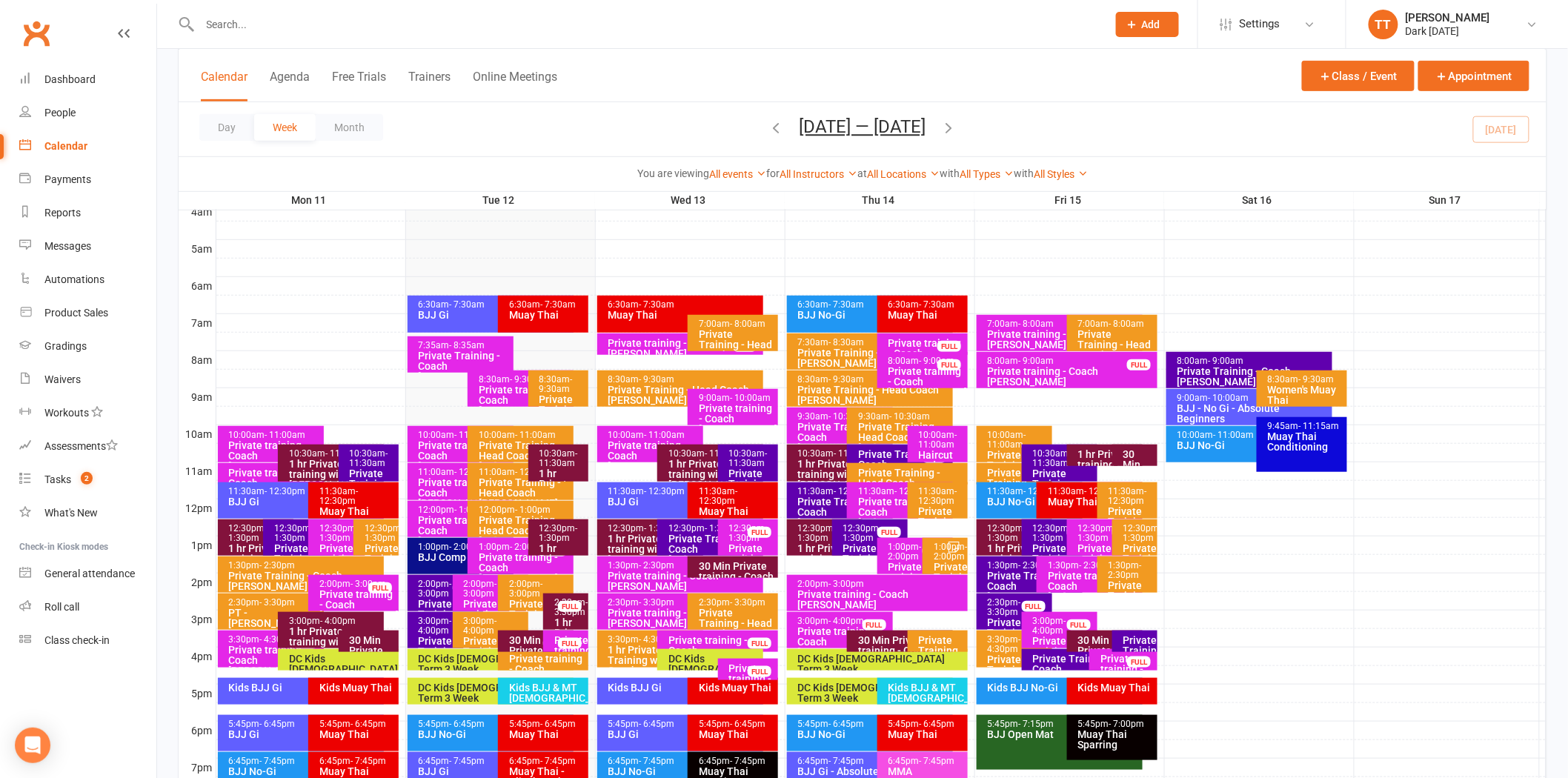
click at [1163, 655] on div at bounding box center [881, 657] width 1330 height 18
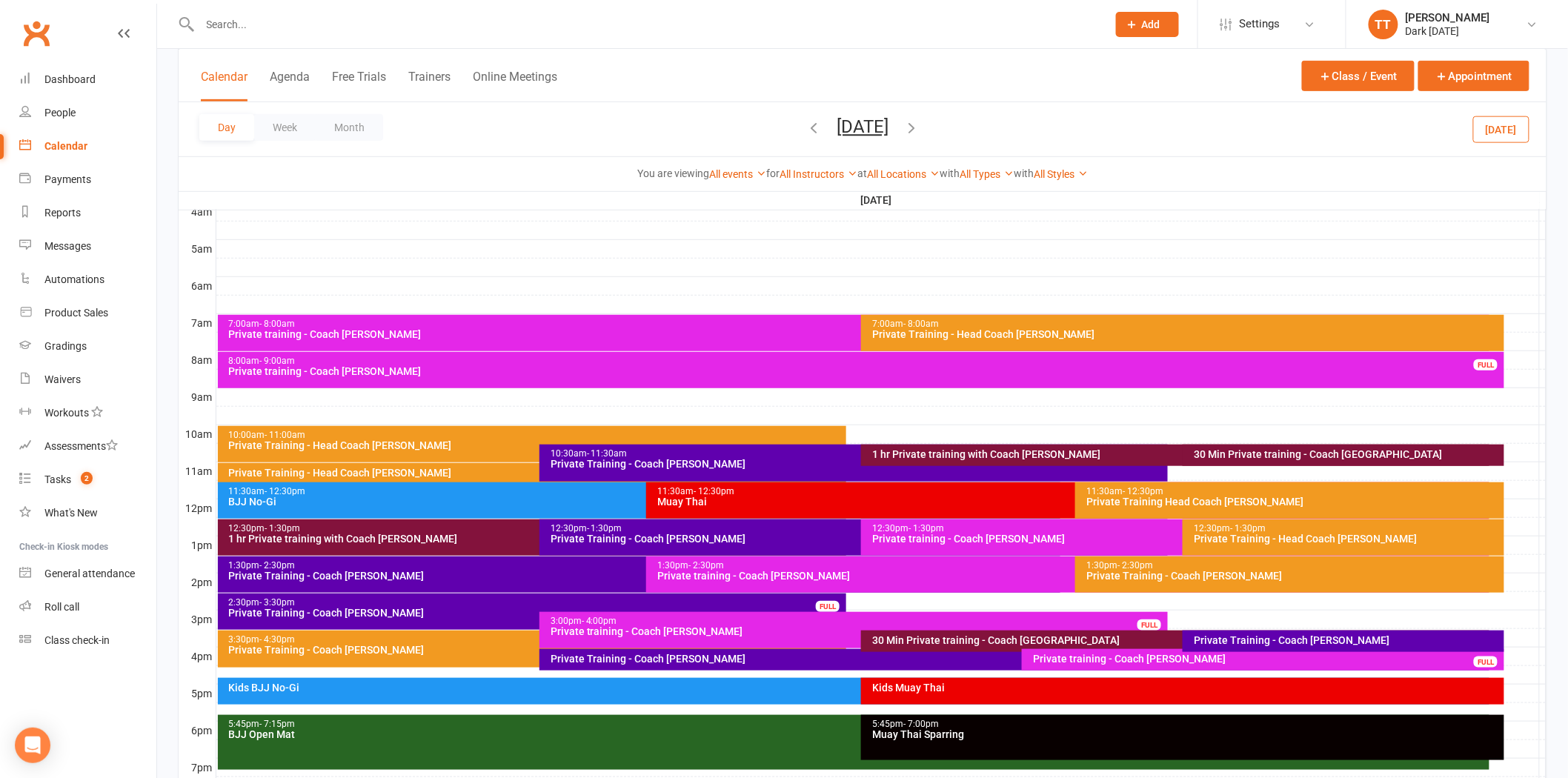
click at [1508, 602] on div at bounding box center [881, 601] width 1330 height 18
click at [1485, 572] on button "Add Appointment" at bounding box center [1514, 578] width 83 height 36
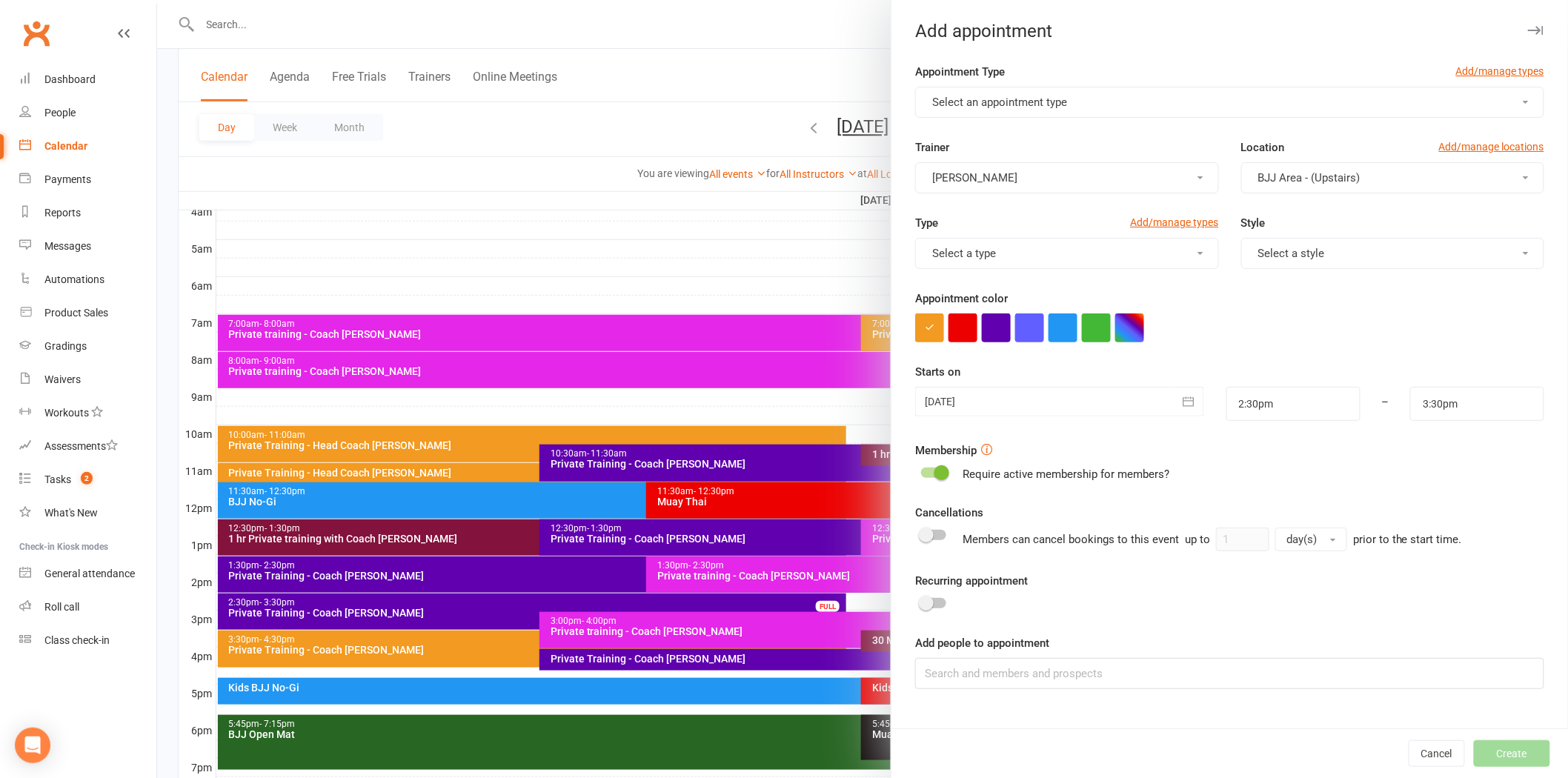
click at [1087, 173] on button "[PERSON_NAME]" at bounding box center [1066, 178] width 303 height 31
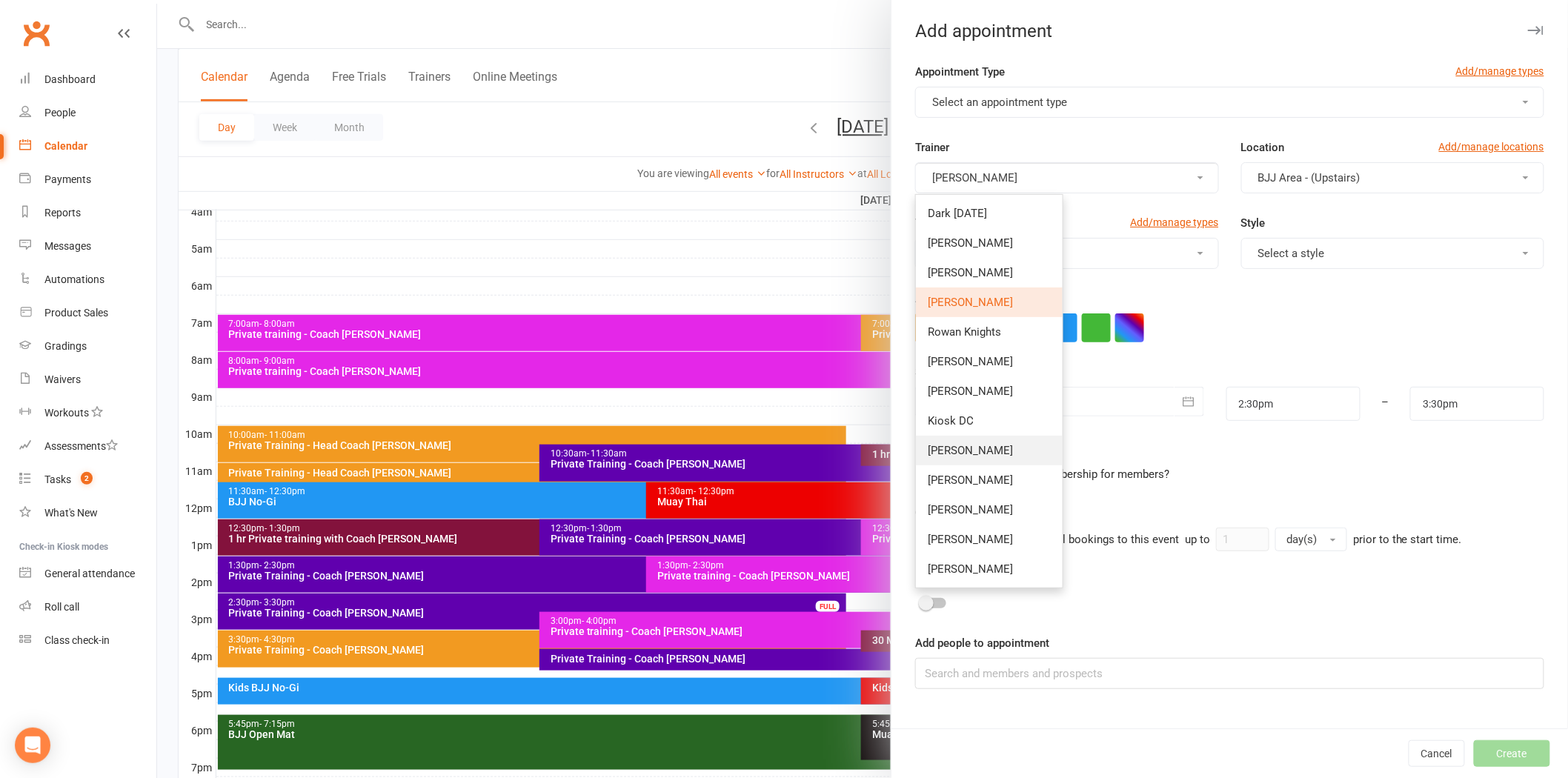
click at [973, 446] on span "[PERSON_NAME]" at bounding box center [970, 450] width 86 height 14
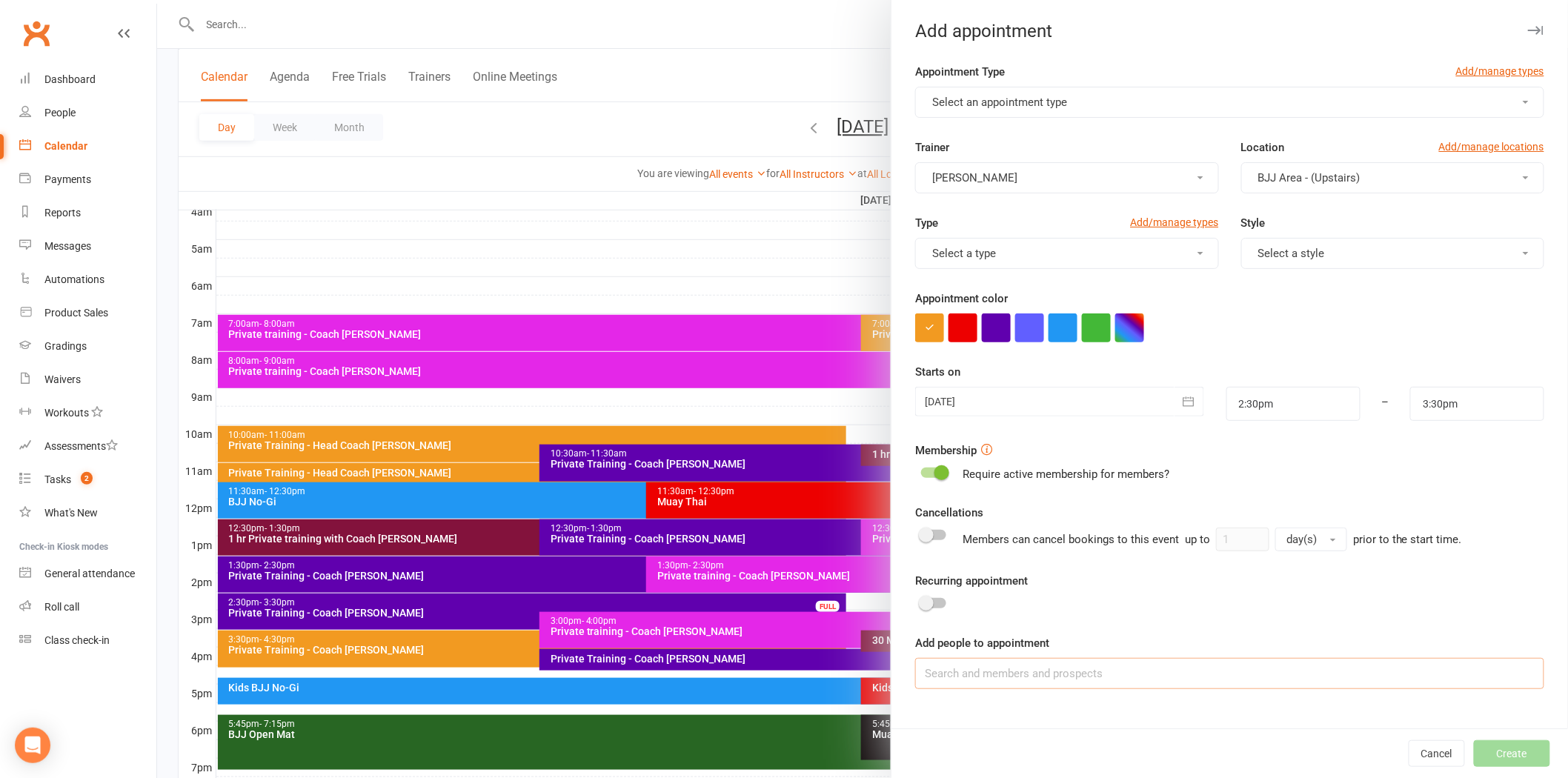
click at [956, 688] on input at bounding box center [1229, 673] width 629 height 31
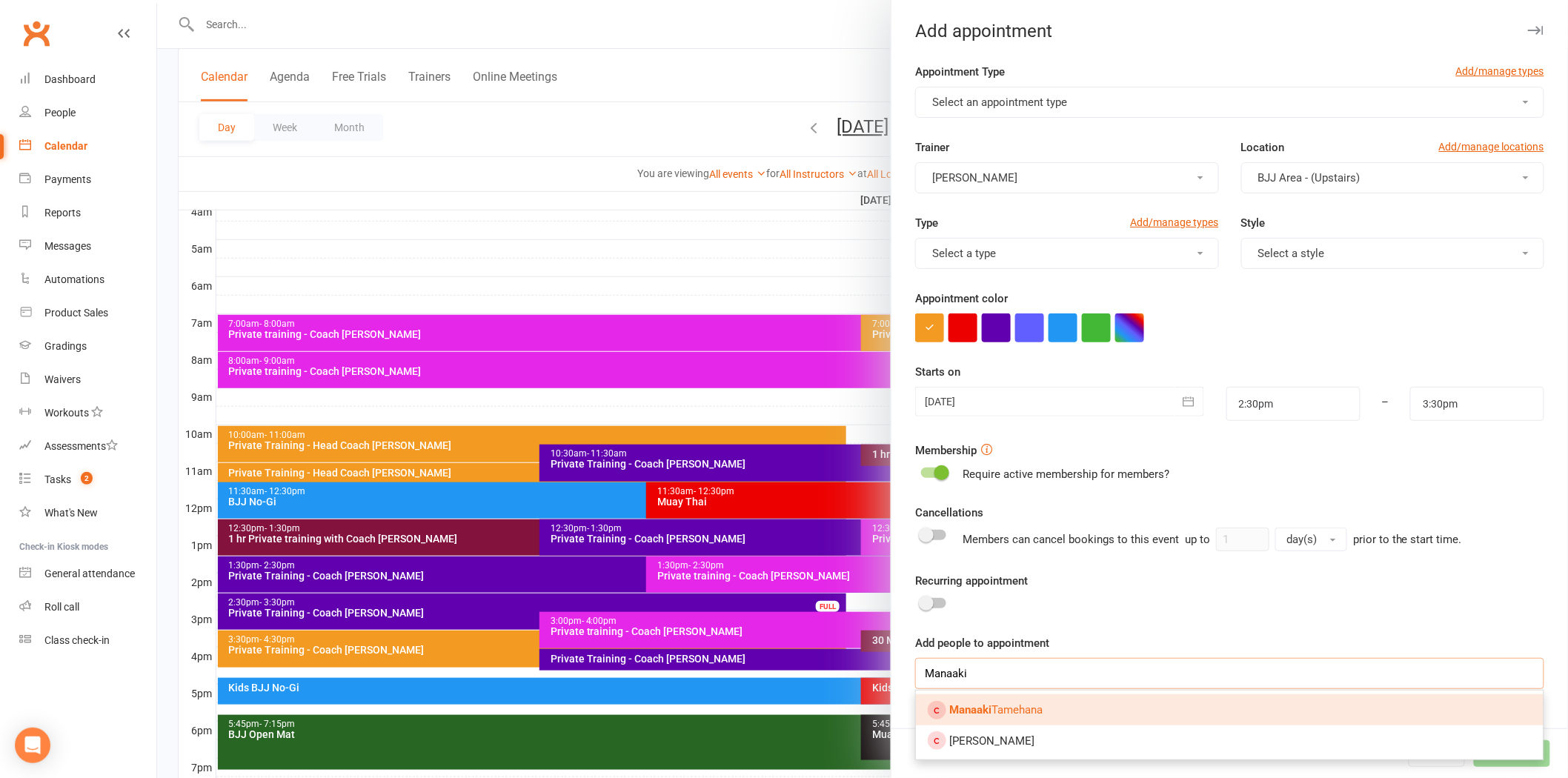
type input "Manaaki"
click at [1049, 708] on link "[PERSON_NAME]" at bounding box center [1229, 710] width 628 height 31
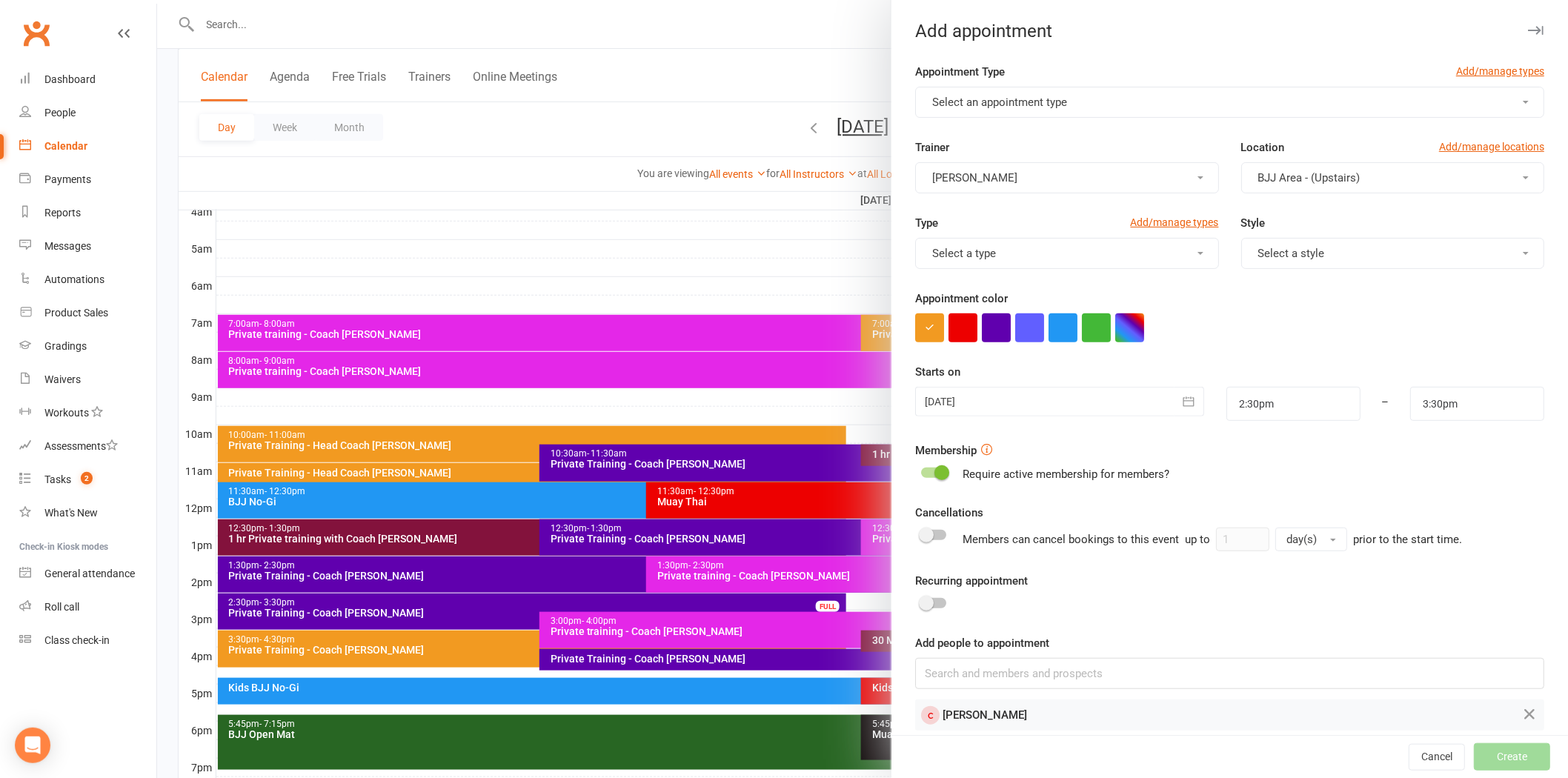
click at [731, 75] on div at bounding box center [862, 389] width 1411 height 778
click at [825, 65] on div at bounding box center [862, 389] width 1411 height 778
